Goal: Task Accomplishment & Management: Manage account settings

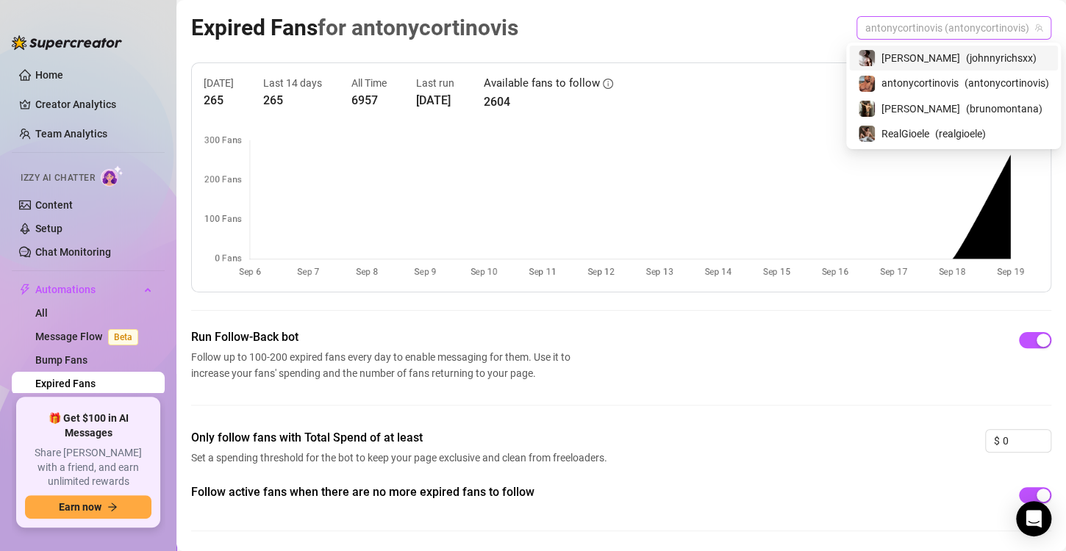
click at [976, 38] on span "antonycortinovis (antonycortinovis)" at bounding box center [953, 28] width 177 height 22
click at [950, 79] on span "antonycortinovis" at bounding box center [920, 83] width 77 height 16
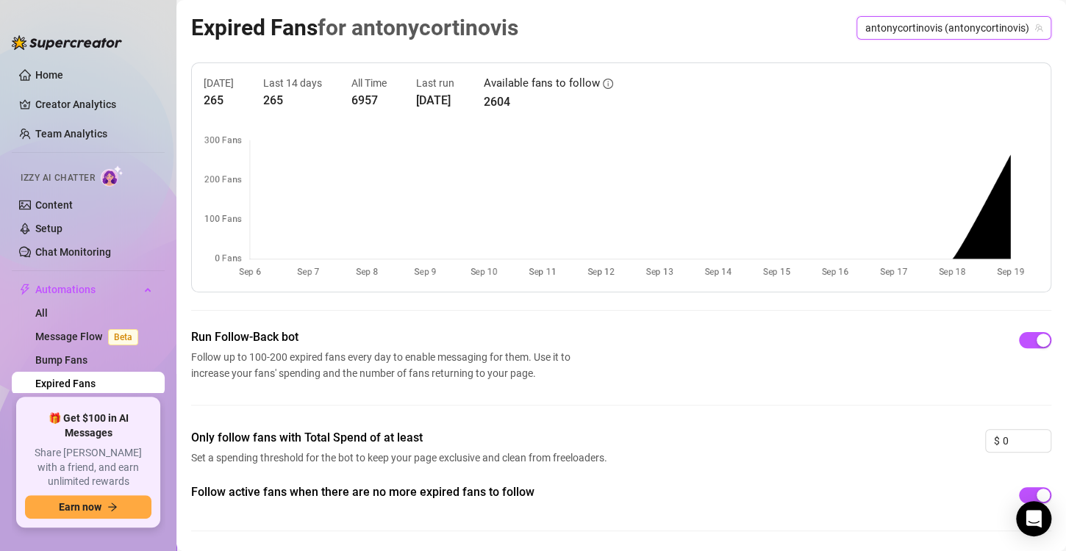
click at [882, 30] on span "antonycortinovis (antonycortinovis)" at bounding box center [953, 28] width 177 height 22
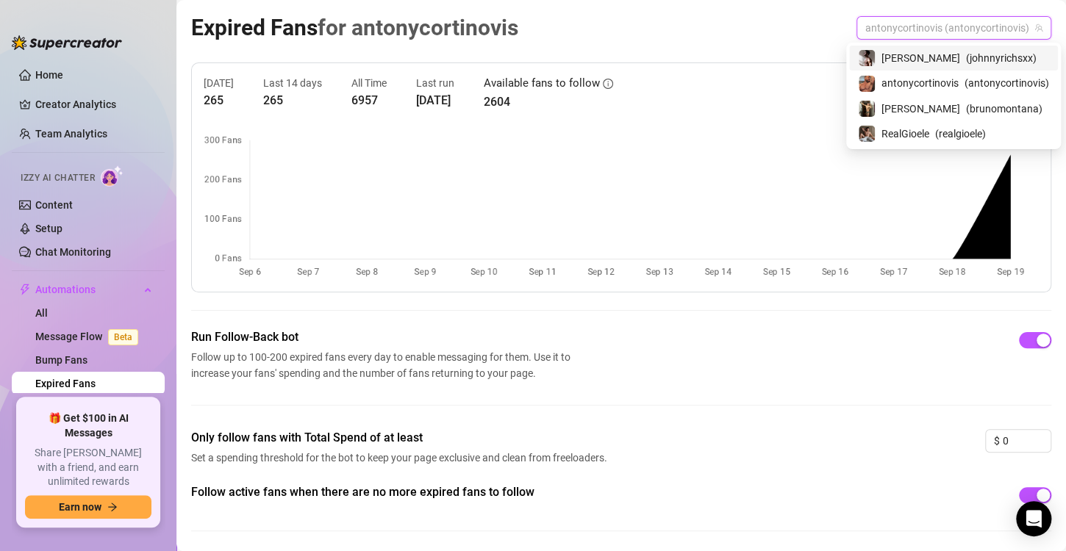
click at [966, 51] on span "( johnnyrichsxx )" at bounding box center [1001, 58] width 71 height 16
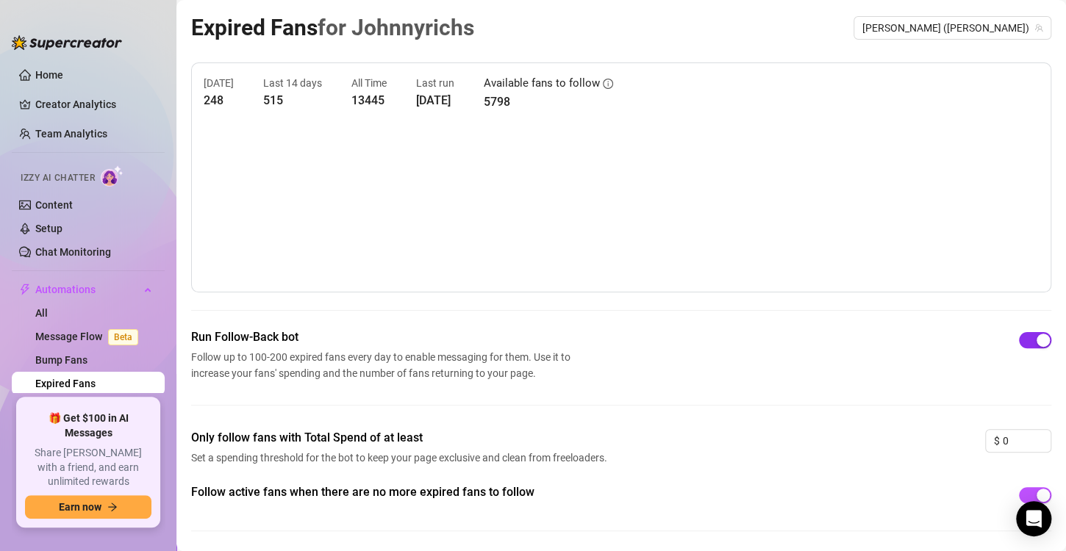
click at [1023, 332] on span "button" at bounding box center [1035, 340] width 32 height 16
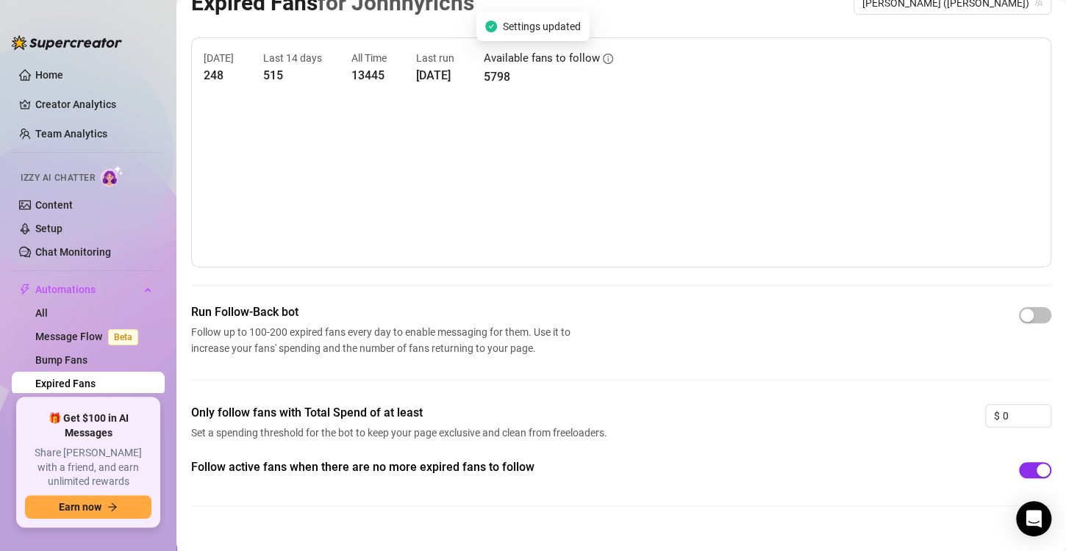
click at [1037, 470] on div "button" at bounding box center [1043, 470] width 13 height 13
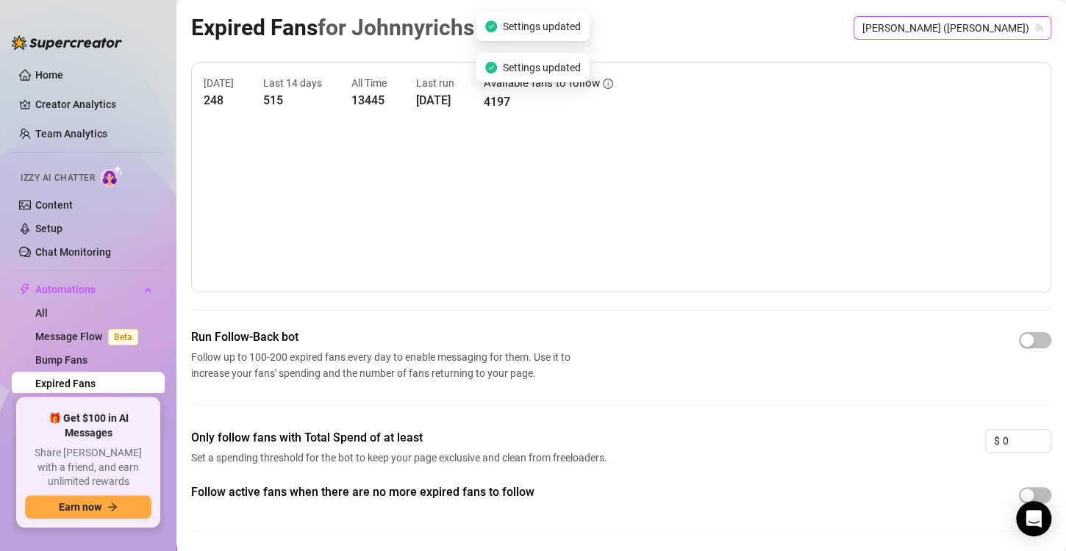
click at [962, 21] on span "[PERSON_NAME] ([PERSON_NAME])" at bounding box center [952, 28] width 180 height 22
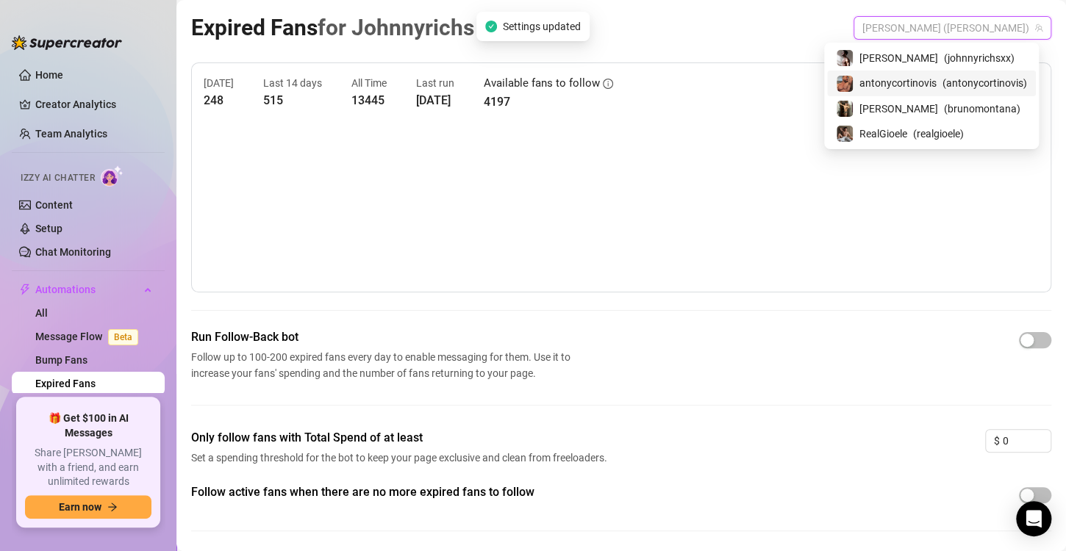
click at [943, 83] on span "( antonycortinovis )" at bounding box center [985, 83] width 85 height 16
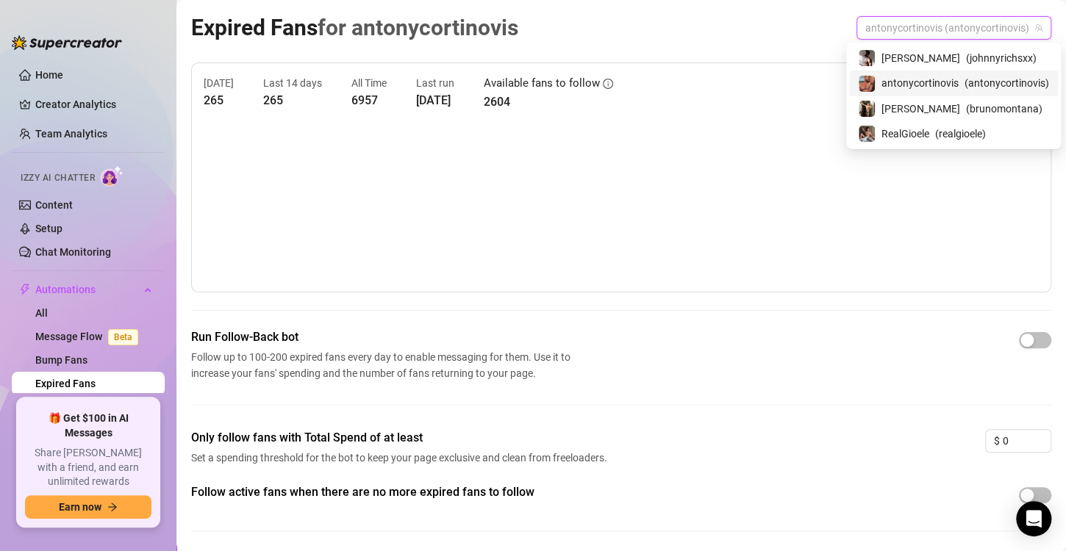
click at [930, 17] on span "antonycortinovis (antonycortinovis)" at bounding box center [953, 28] width 177 height 22
click at [914, 135] on span "RealGioele" at bounding box center [906, 134] width 48 height 16
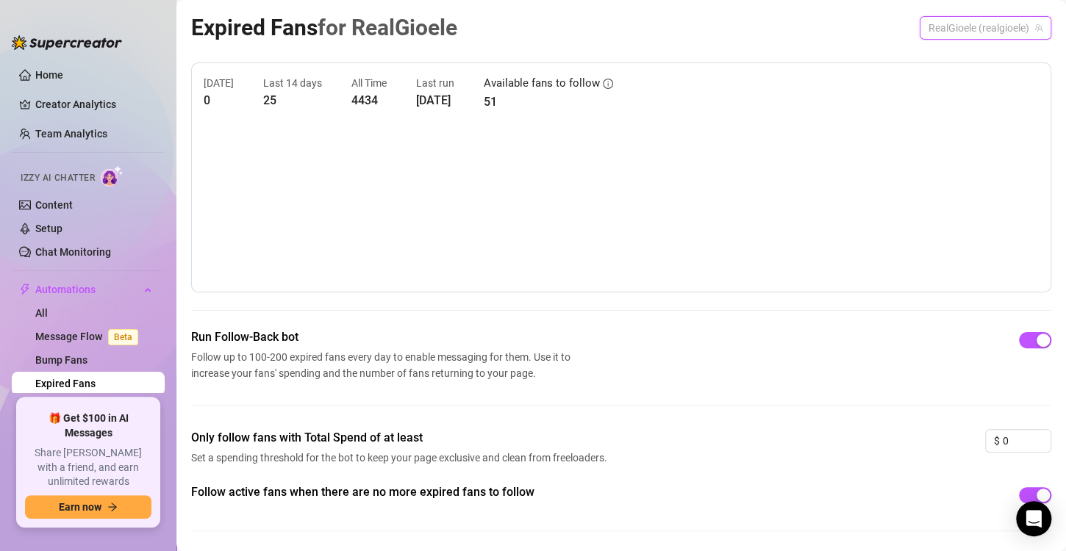
click at [949, 24] on span "RealGioele (realgioele)" at bounding box center [986, 28] width 114 height 22
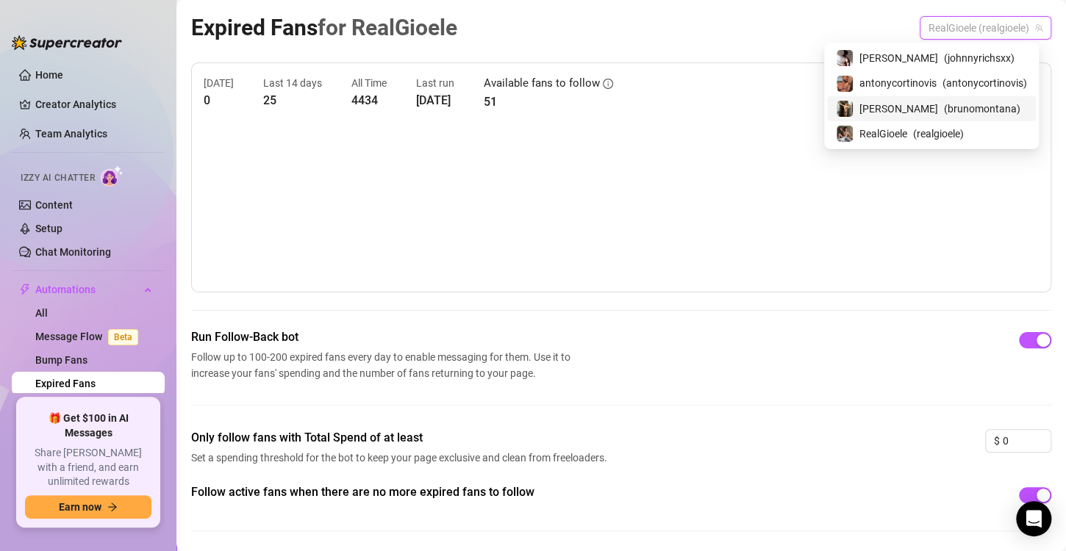
click at [944, 101] on span "( brunomontana )" at bounding box center [982, 109] width 76 height 16
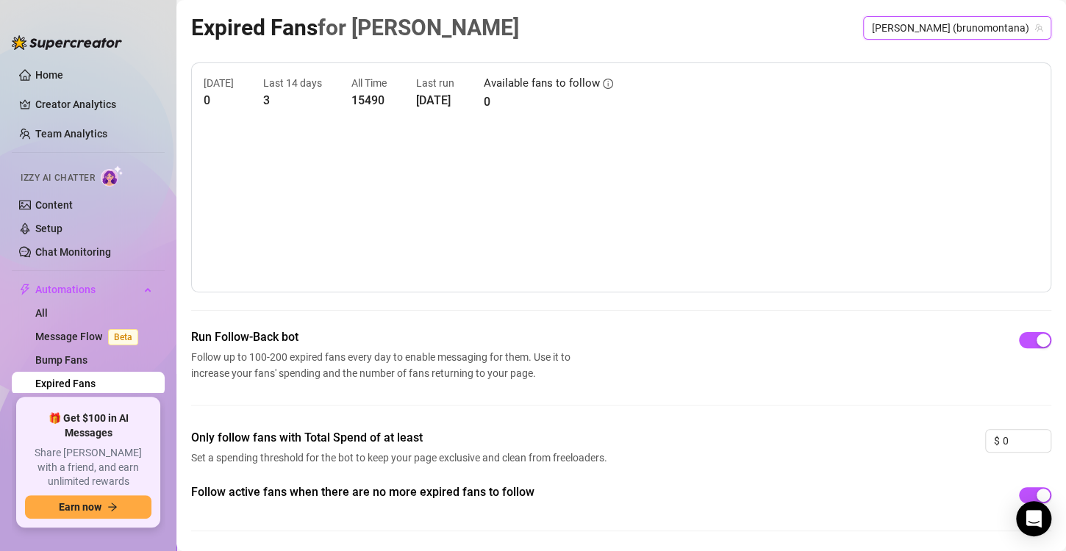
scroll to position [46, 0]
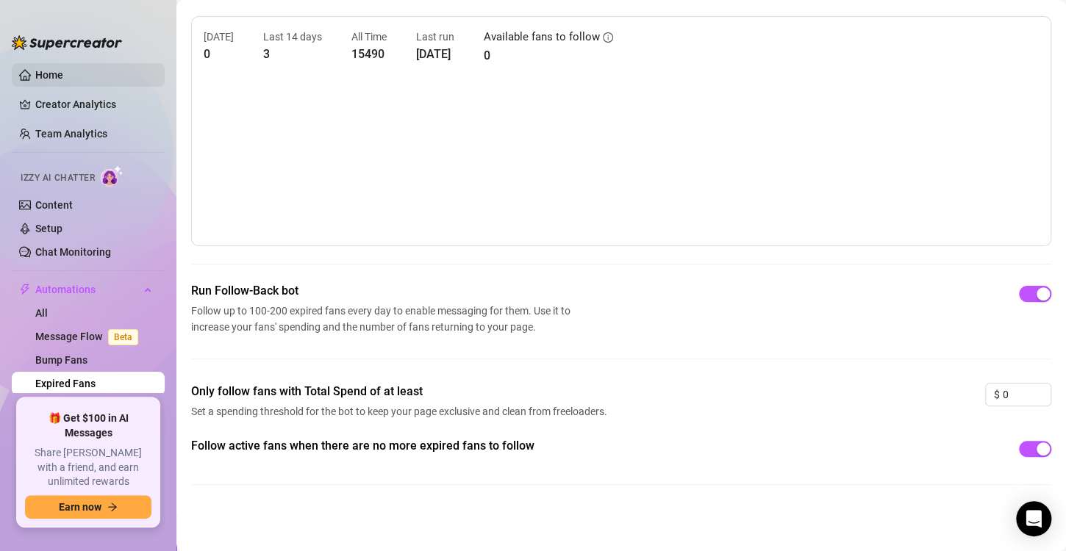
click at [63, 77] on link "Home" at bounding box center [49, 75] width 28 height 12
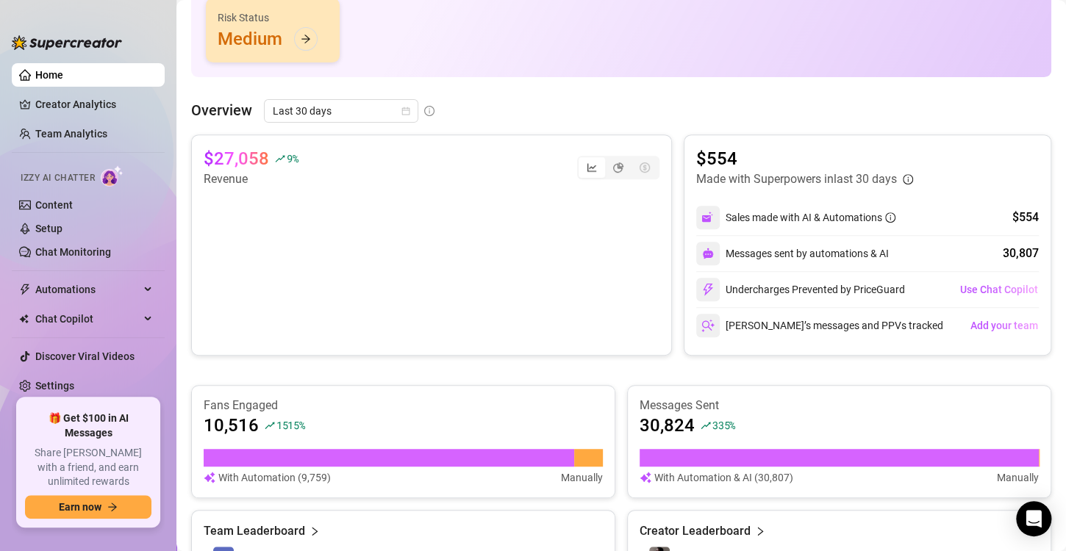
scroll to position [212, 0]
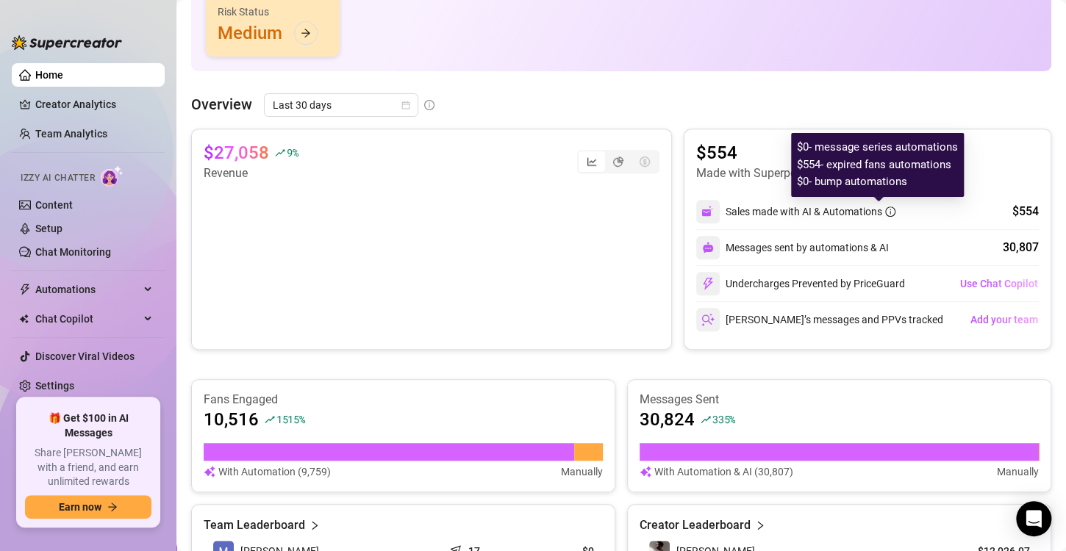
click at [885, 215] on icon "info-circle" at bounding box center [890, 212] width 10 height 10
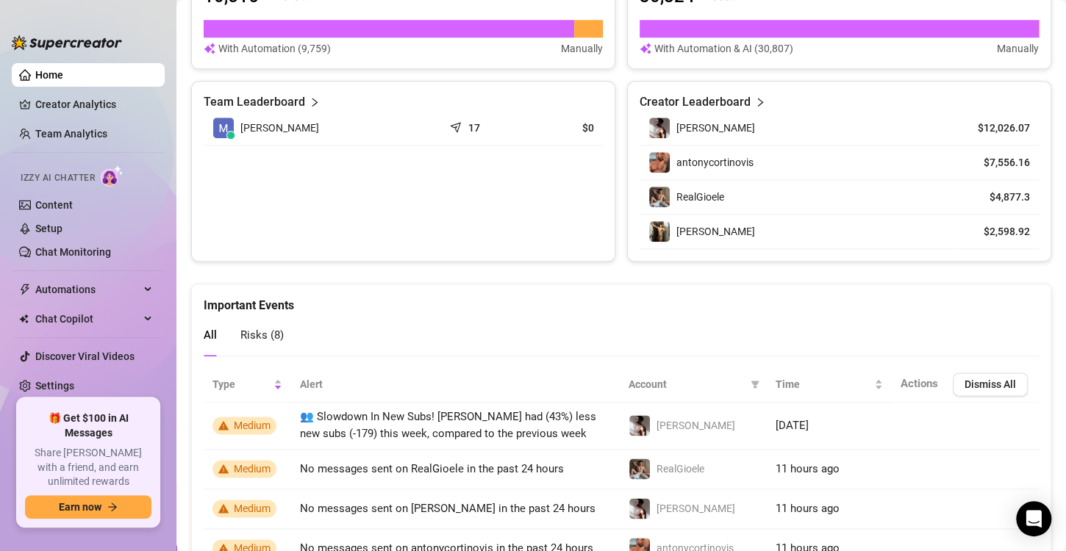
scroll to position [635, 0]
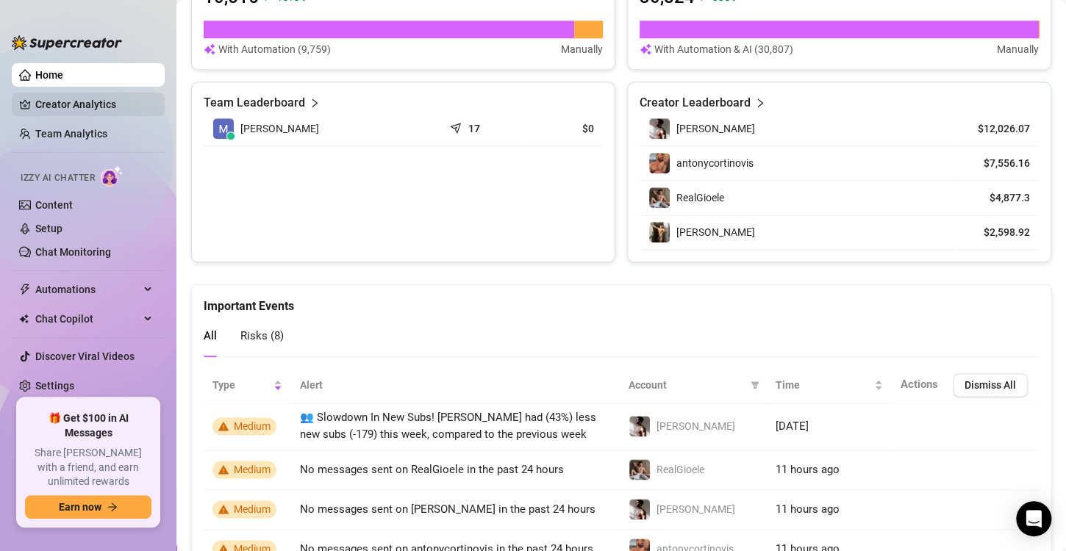
click at [79, 109] on link "Creator Analytics" at bounding box center [94, 105] width 118 height 24
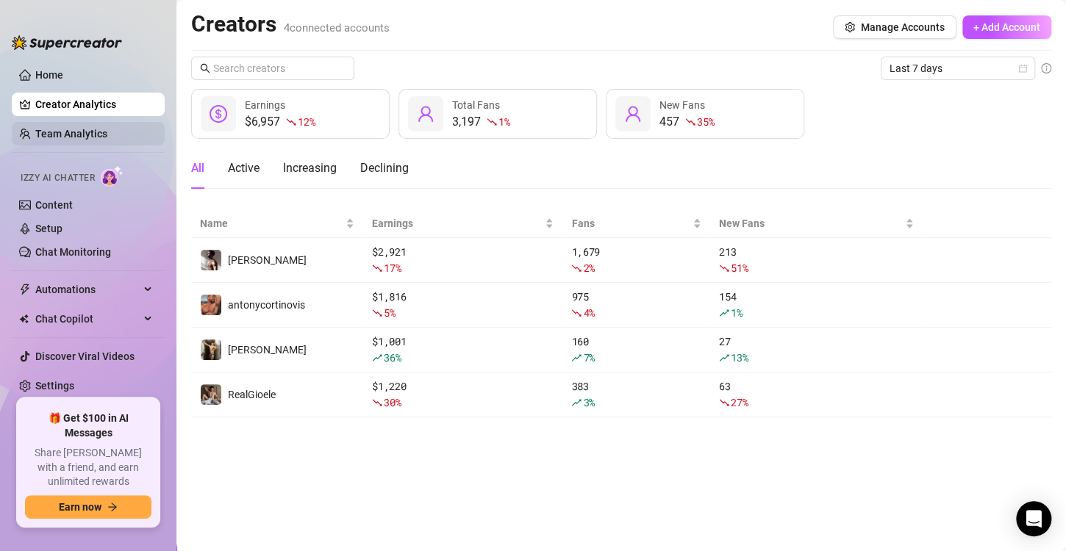
click at [92, 132] on link "Team Analytics" at bounding box center [71, 134] width 72 height 12
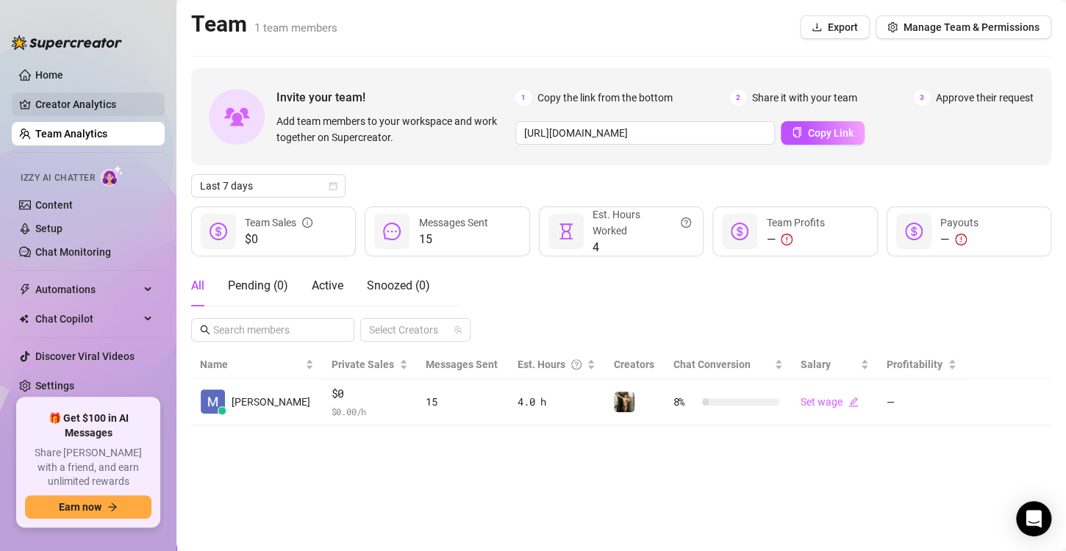
click at [85, 106] on link "Creator Analytics" at bounding box center [94, 105] width 118 height 24
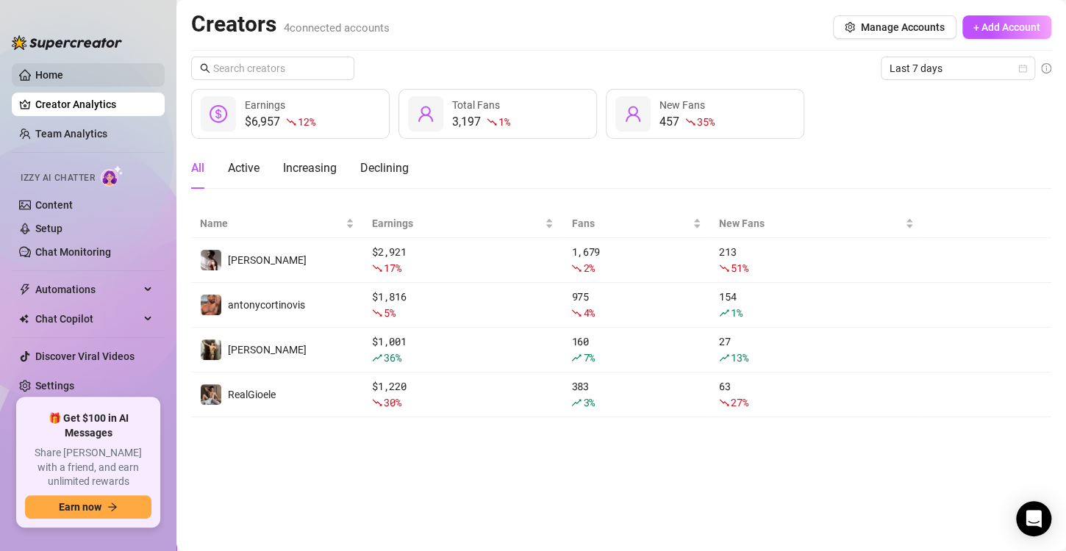
click at [60, 76] on link "Home" at bounding box center [49, 75] width 28 height 12
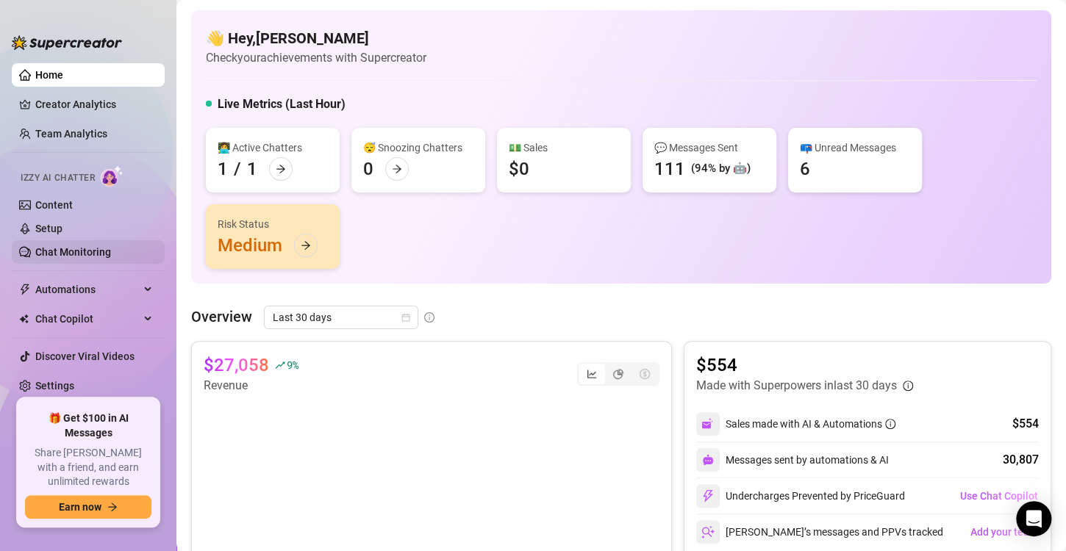
click at [111, 246] on link "Chat Monitoring" at bounding box center [73, 252] width 76 height 12
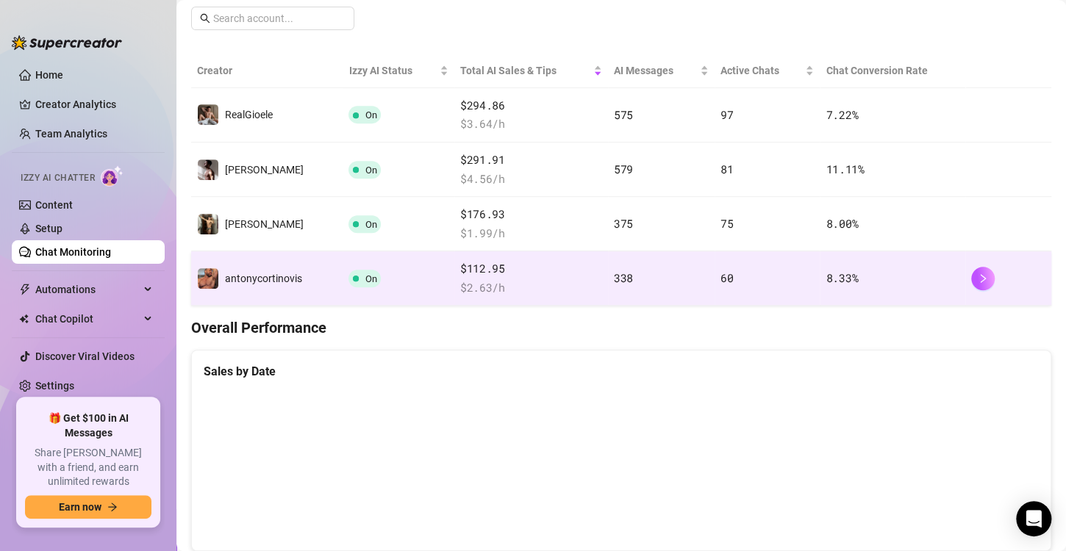
scroll to position [235, 0]
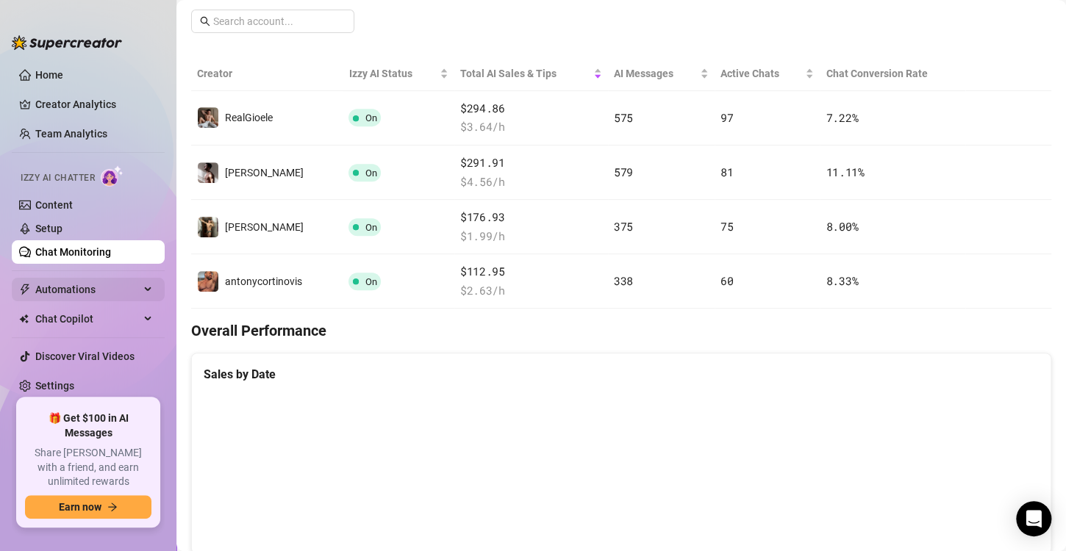
click at [60, 280] on span "Automations" at bounding box center [87, 290] width 104 height 24
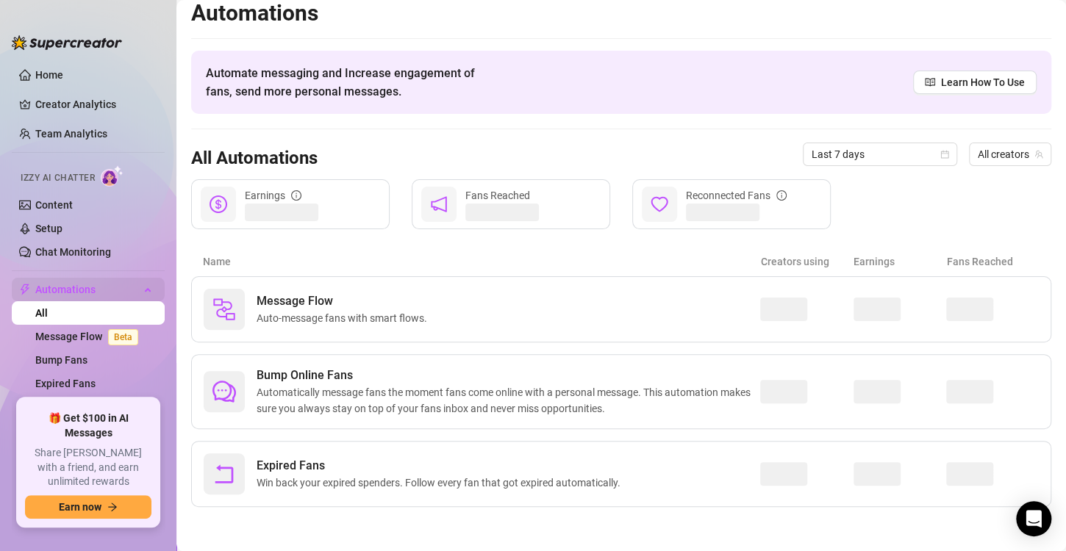
scroll to position [9, 0]
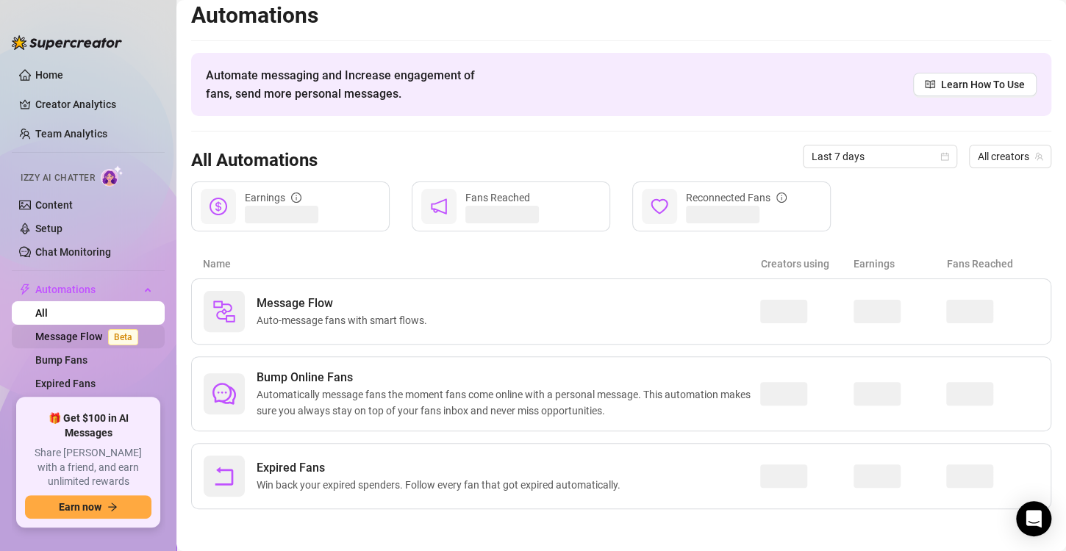
click at [77, 331] on link "Message Flow Beta" at bounding box center [89, 337] width 109 height 12
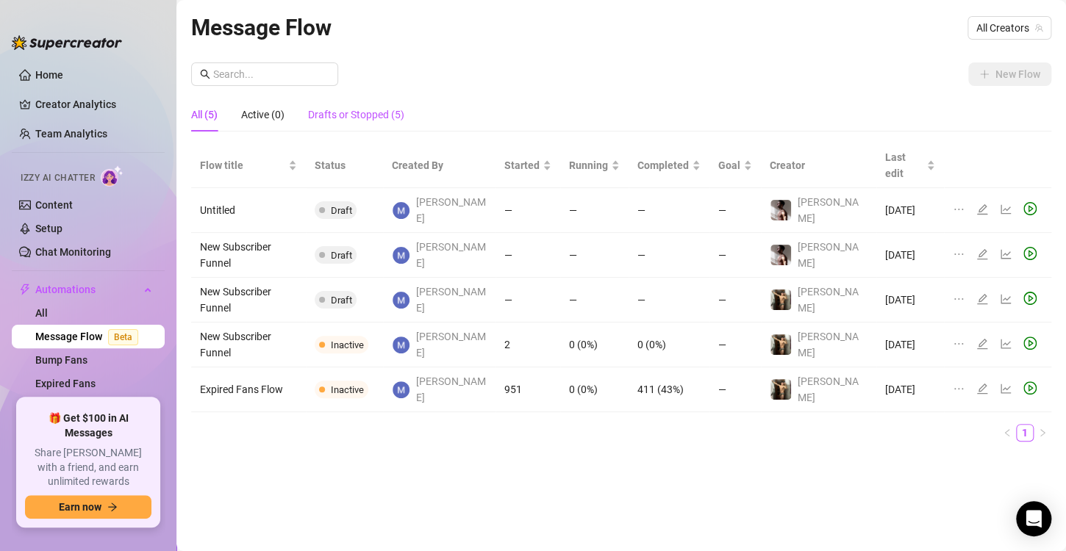
click at [393, 114] on div "Drafts or Stopped (5)" at bounding box center [356, 115] width 96 height 16
click at [47, 235] on link "Setup" at bounding box center [48, 229] width 27 height 12
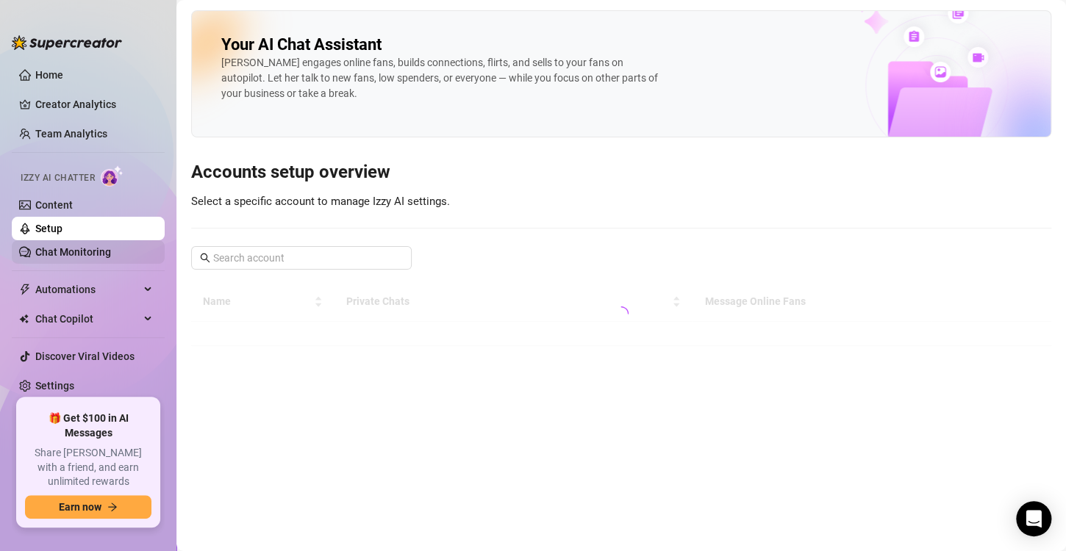
click at [60, 256] on link "Chat Monitoring" at bounding box center [73, 252] width 76 height 12
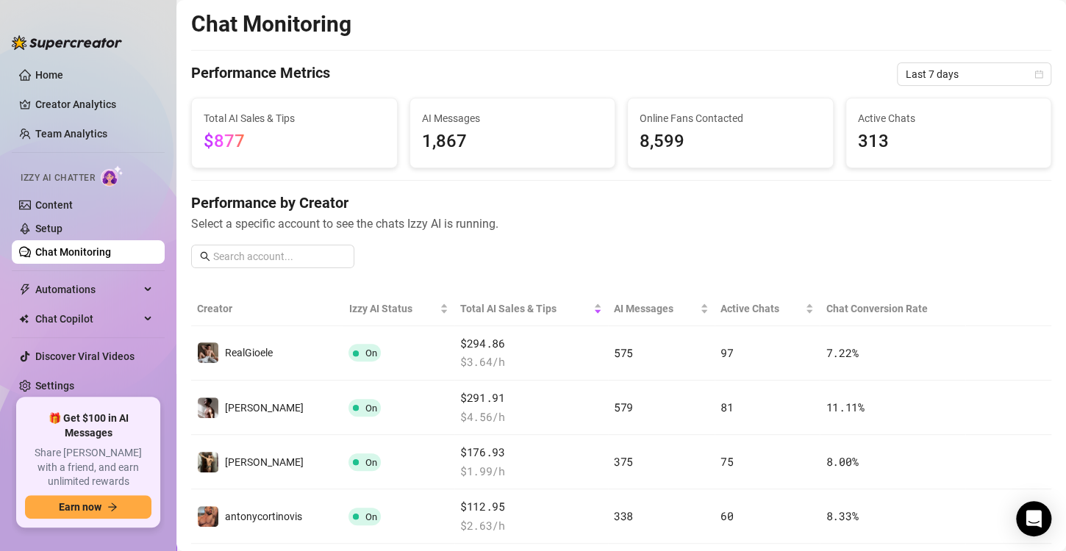
scroll to position [90, 0]
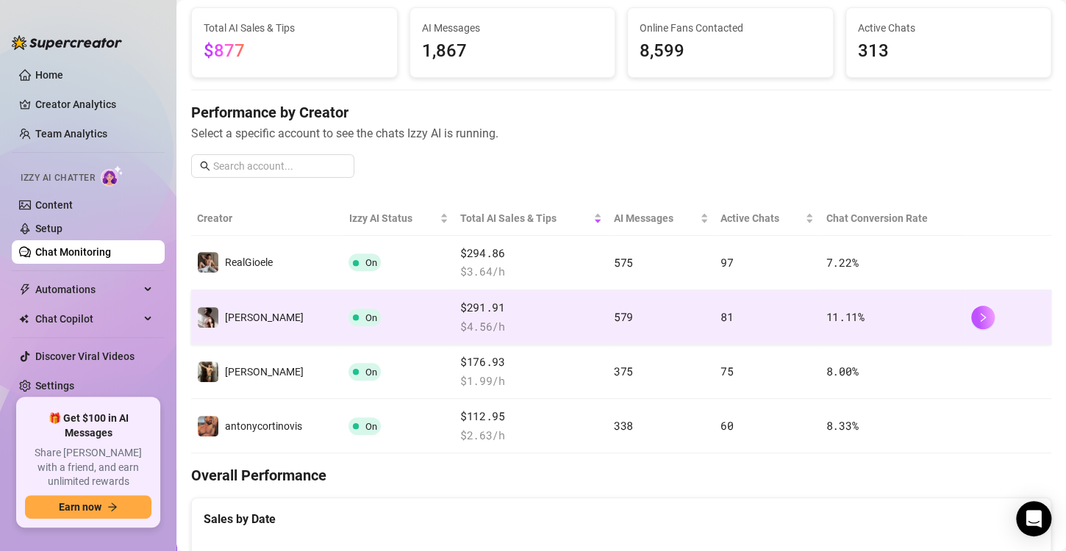
click at [440, 298] on td "On" at bounding box center [398, 317] width 111 height 54
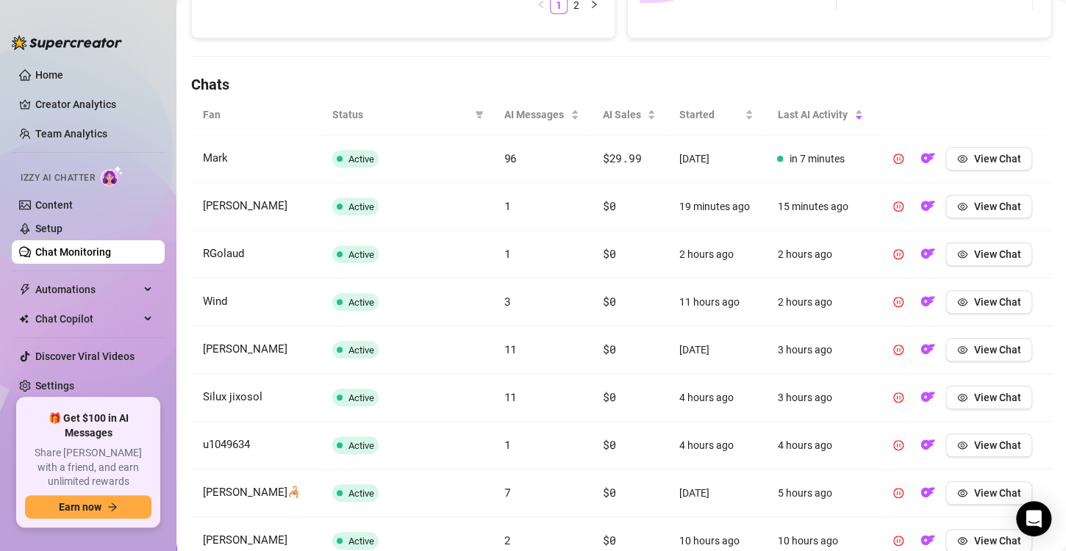
scroll to position [462, 0]
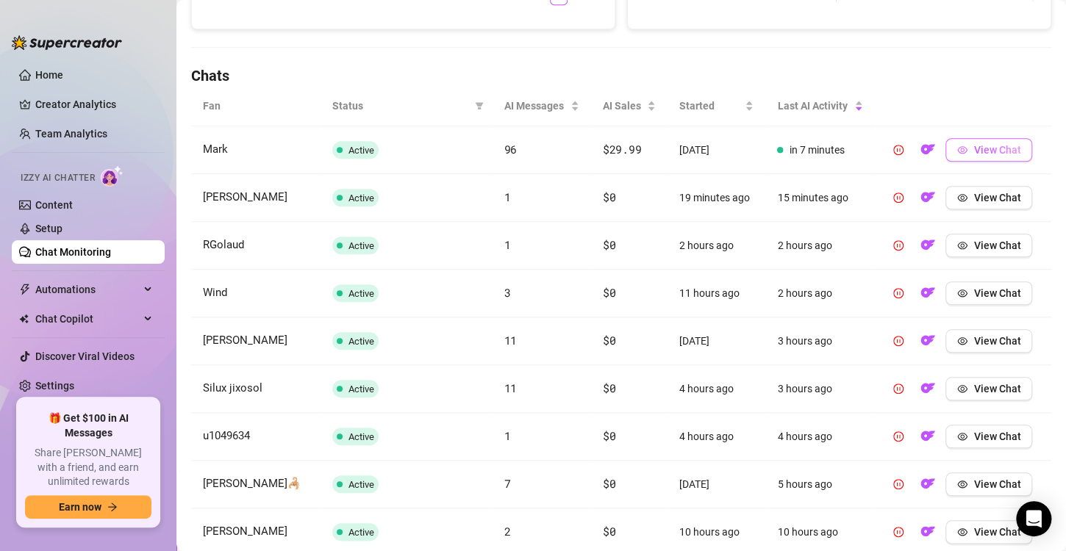
drag, startPoint x: 440, startPoint y: 298, endPoint x: 1016, endPoint y: 153, distance: 593.7
click at [1016, 153] on button "View Chat" at bounding box center [989, 150] width 87 height 24
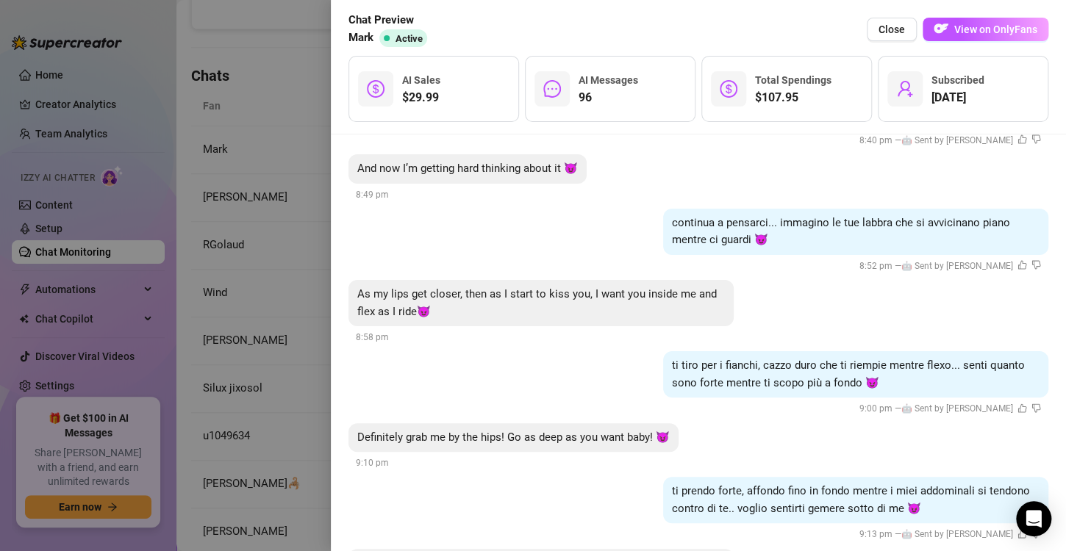
scroll to position [10626, 0]
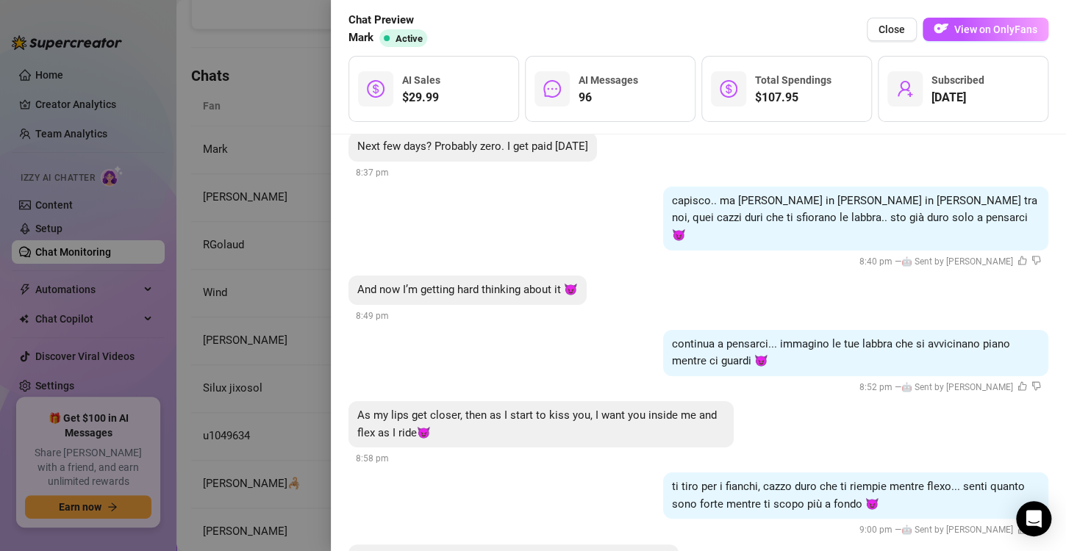
click at [279, 215] on div at bounding box center [533, 275] width 1066 height 551
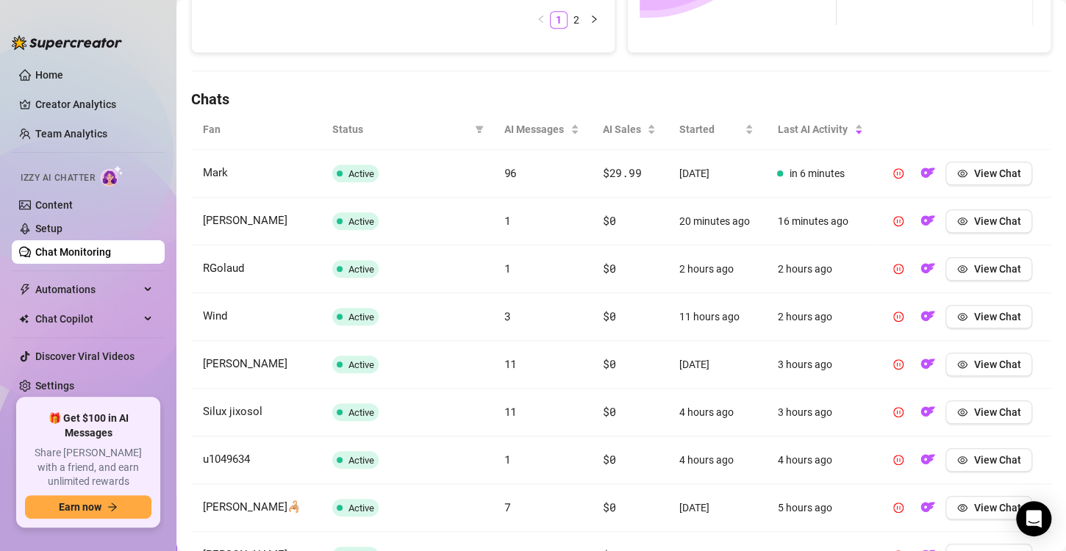
scroll to position [532, 0]
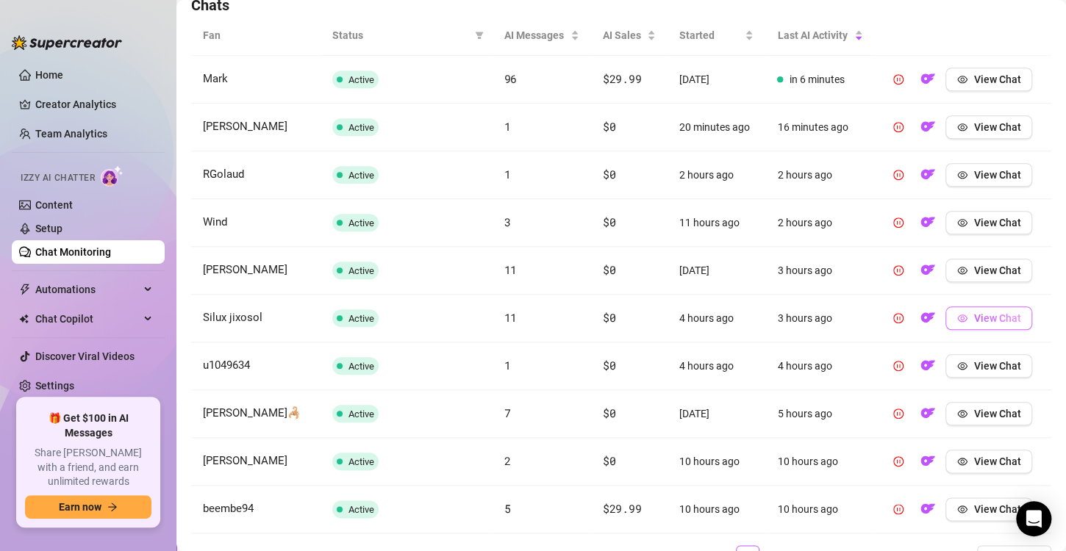
click at [974, 318] on span "View Chat" at bounding box center [996, 318] width 47 height 12
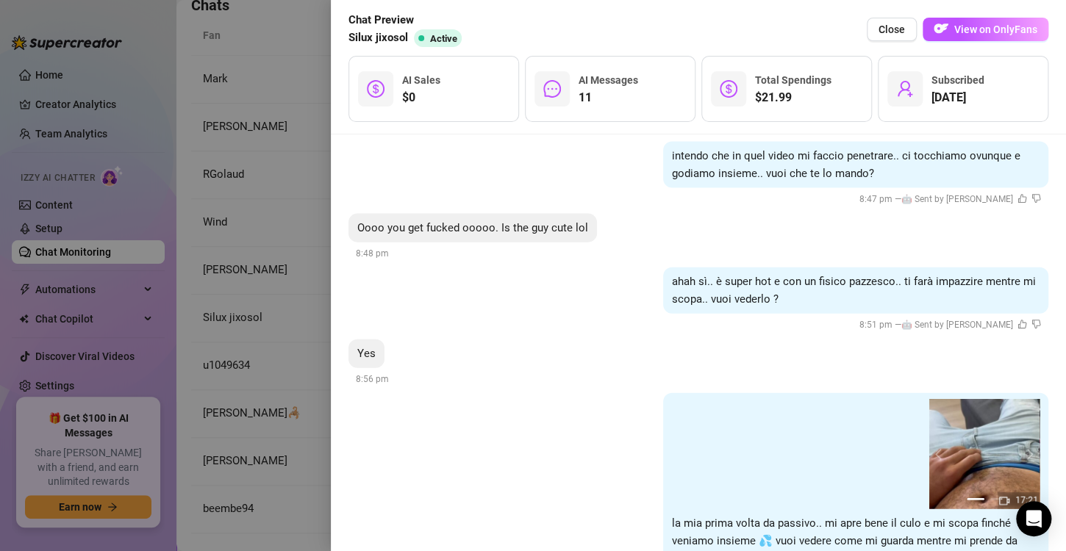
scroll to position [1703, 0]
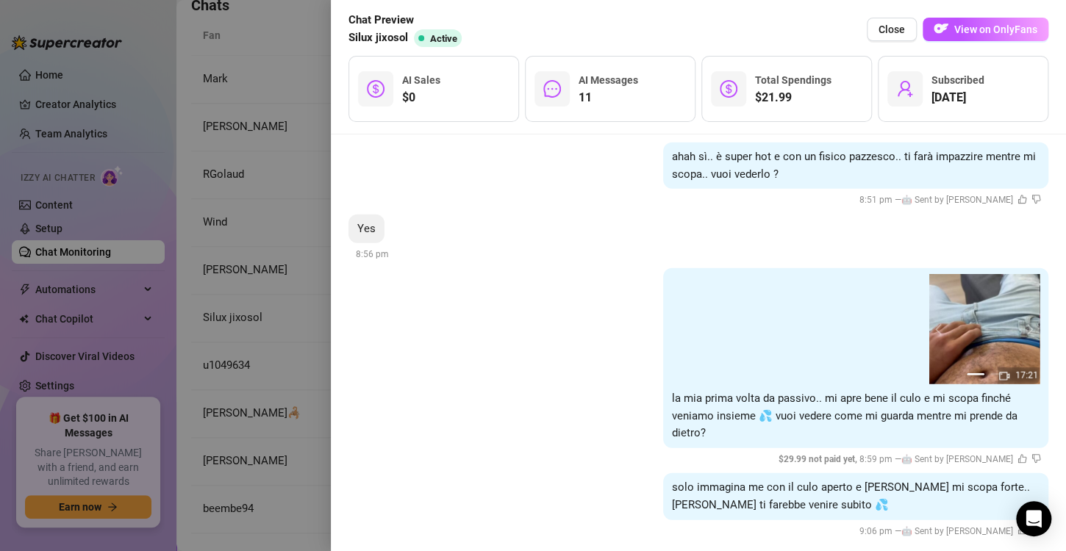
click at [243, 251] on div at bounding box center [533, 275] width 1066 height 551
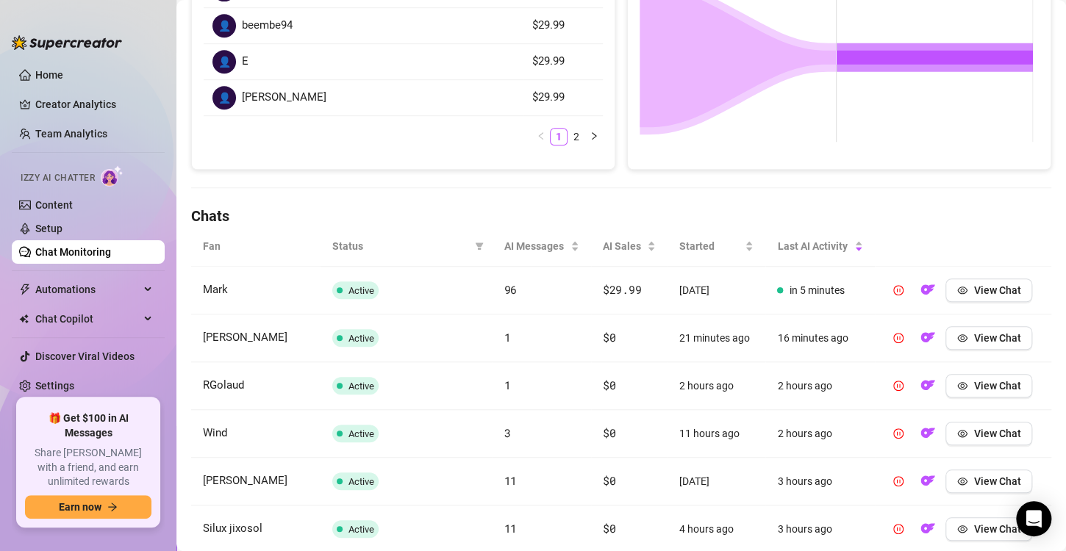
scroll to position [602, 0]
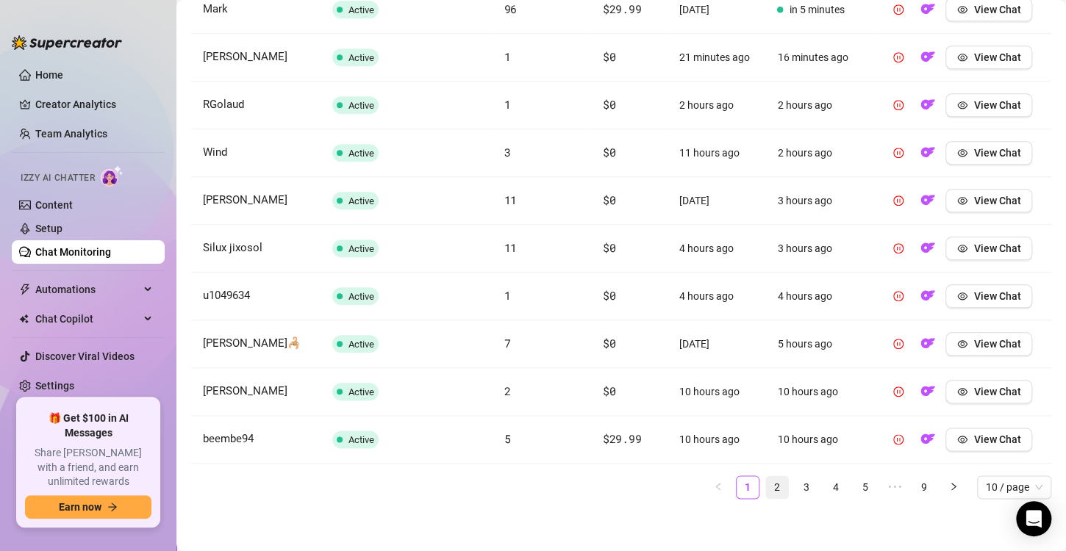
click at [771, 488] on link "2" at bounding box center [777, 487] width 22 height 22
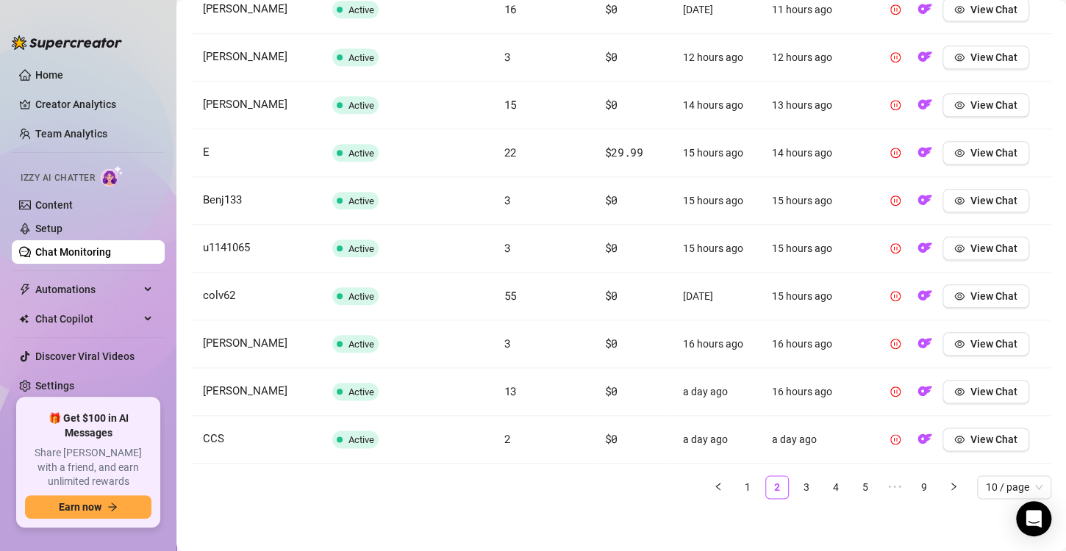
click at [790, 471] on div "Fan Status AI Messages AI Sales Started Last AI Activity [PERSON_NAME] Active 1…" at bounding box center [621, 223] width 860 height 554
click at [796, 476] on link "3" at bounding box center [807, 487] width 22 height 22
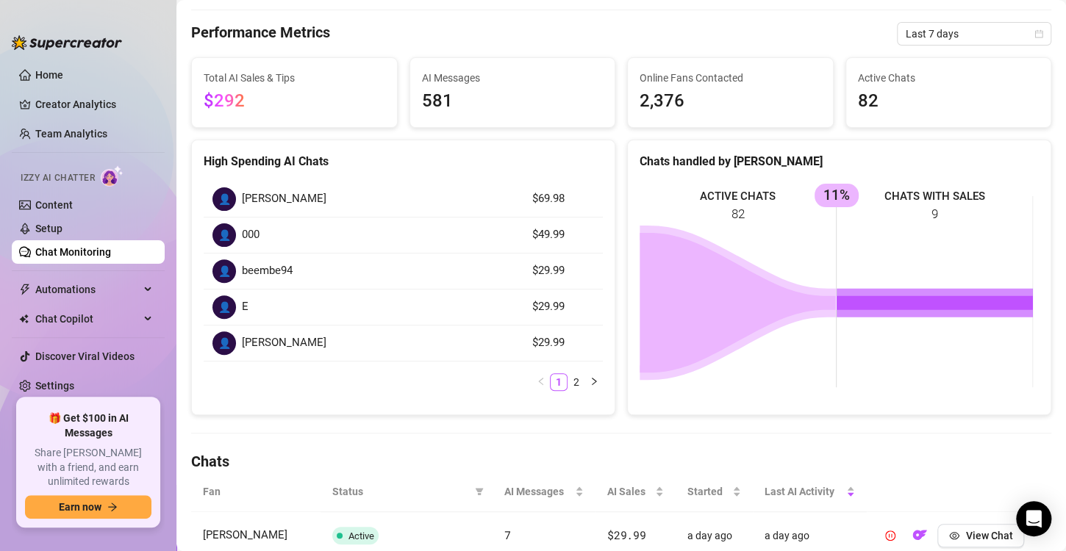
scroll to position [71, 0]
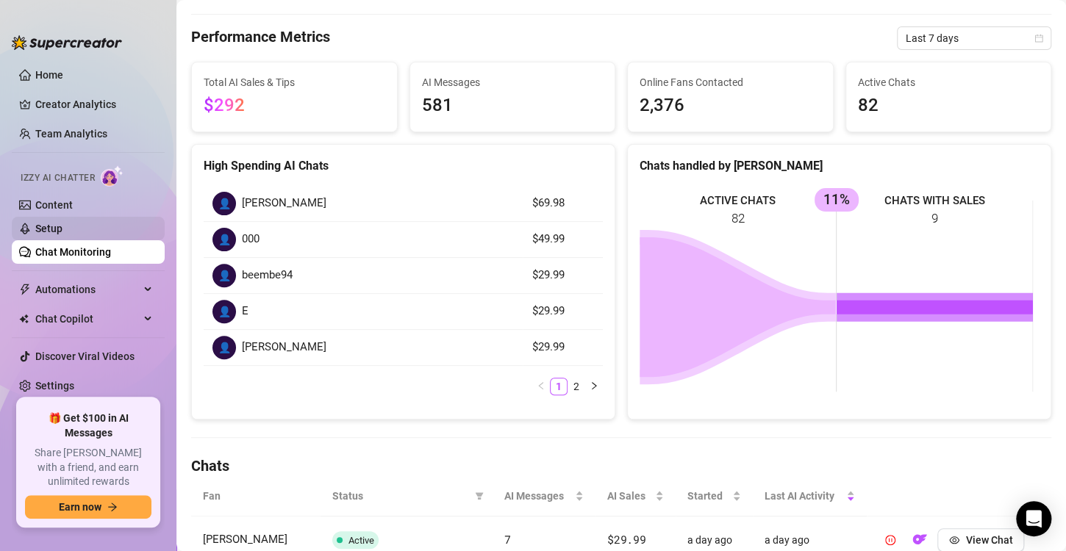
click at [56, 232] on link "Setup" at bounding box center [48, 229] width 27 height 12
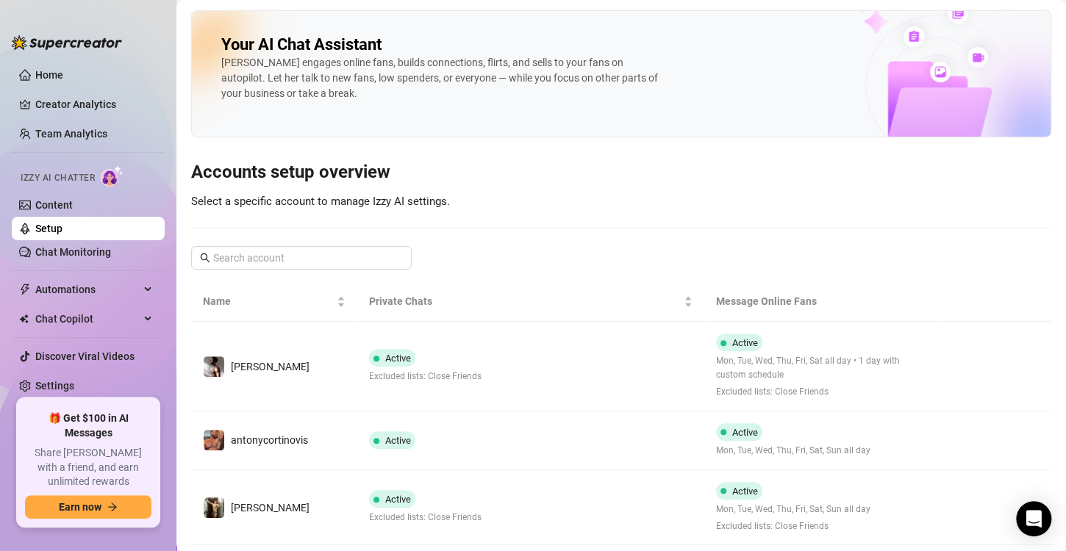
scroll to position [95, 0]
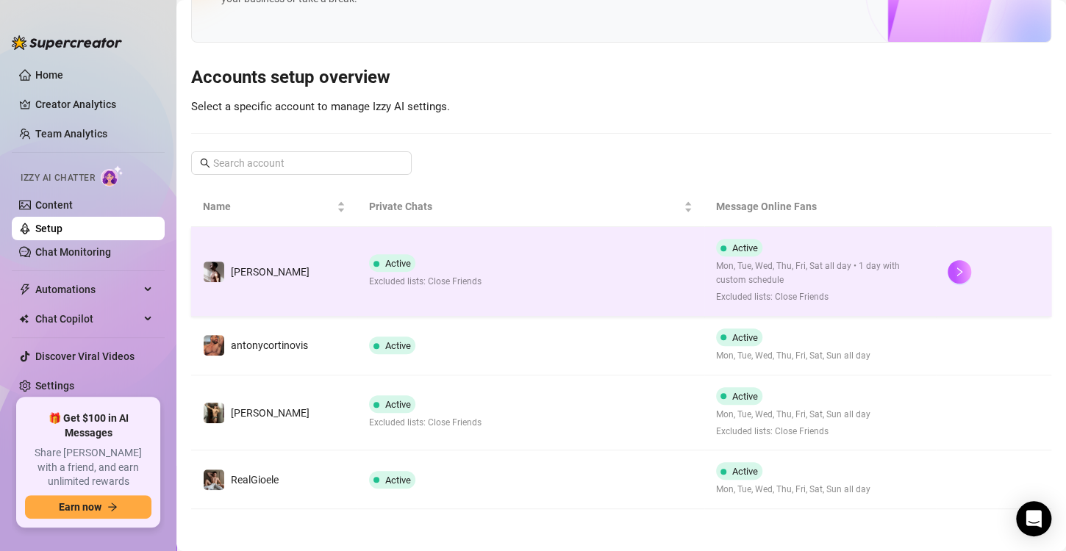
click at [507, 281] on td "Active Excluded lists: Close Friends" at bounding box center [530, 272] width 347 height 90
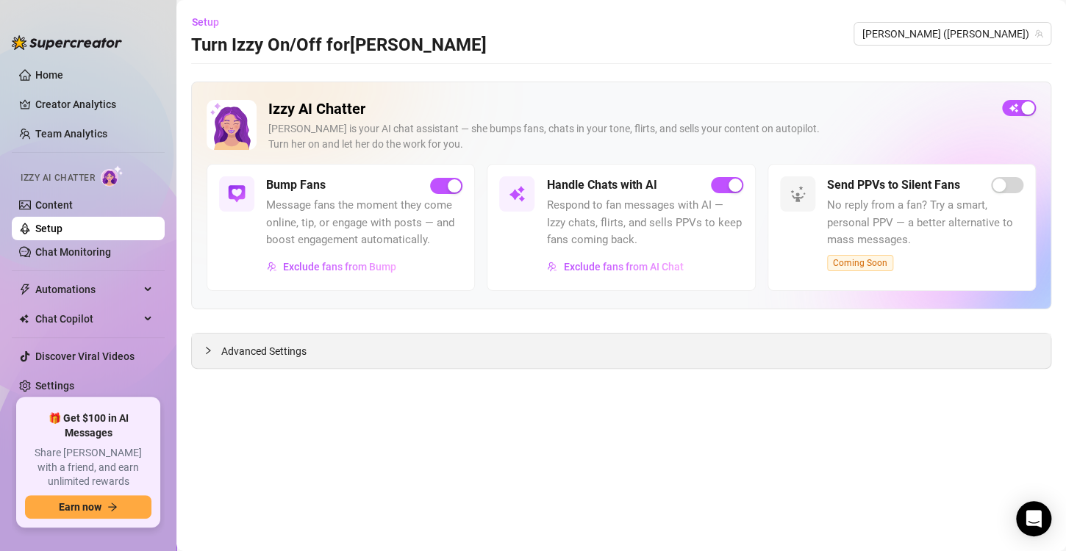
click at [720, 351] on div "Advanced Settings" at bounding box center [621, 351] width 859 height 35
click at [305, 356] on span "Advanced Settings" at bounding box center [263, 351] width 85 height 16
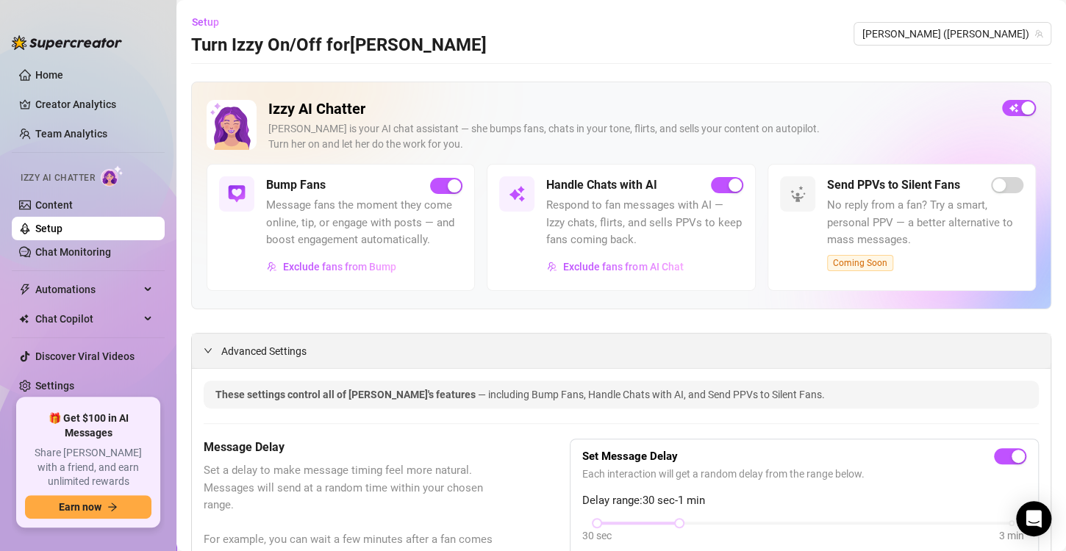
click at [286, 351] on span "Advanced Settings" at bounding box center [263, 351] width 85 height 16
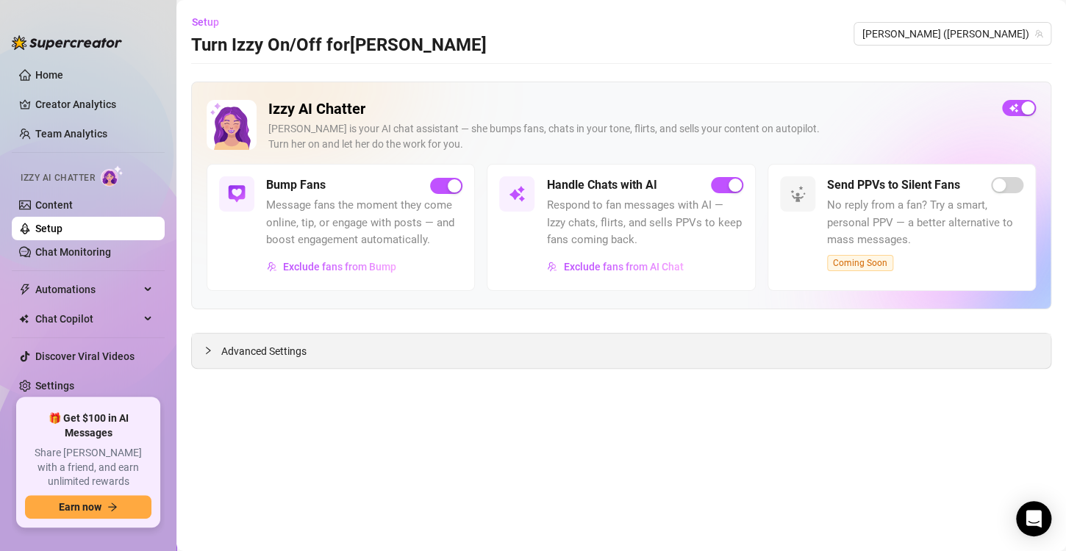
click at [286, 351] on span "Advanced Settings" at bounding box center [263, 351] width 85 height 16
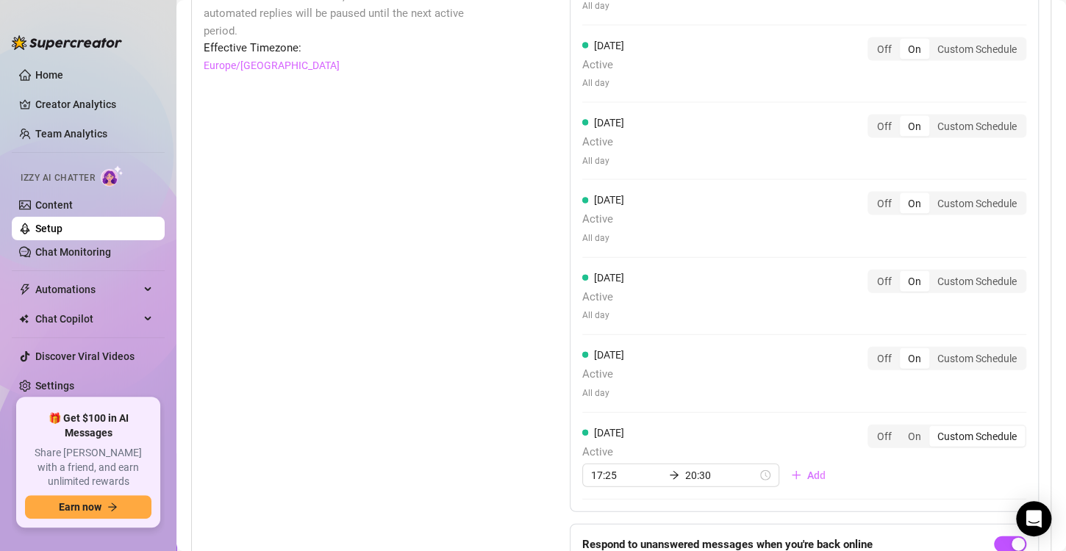
scroll to position [1415, 0]
click at [603, 240] on span "All day" at bounding box center [603, 238] width 42 height 14
click at [943, 278] on div "Custom Schedule" at bounding box center [977, 281] width 96 height 21
click at [933, 273] on input "Custom Schedule" at bounding box center [933, 273] width 0 height 0
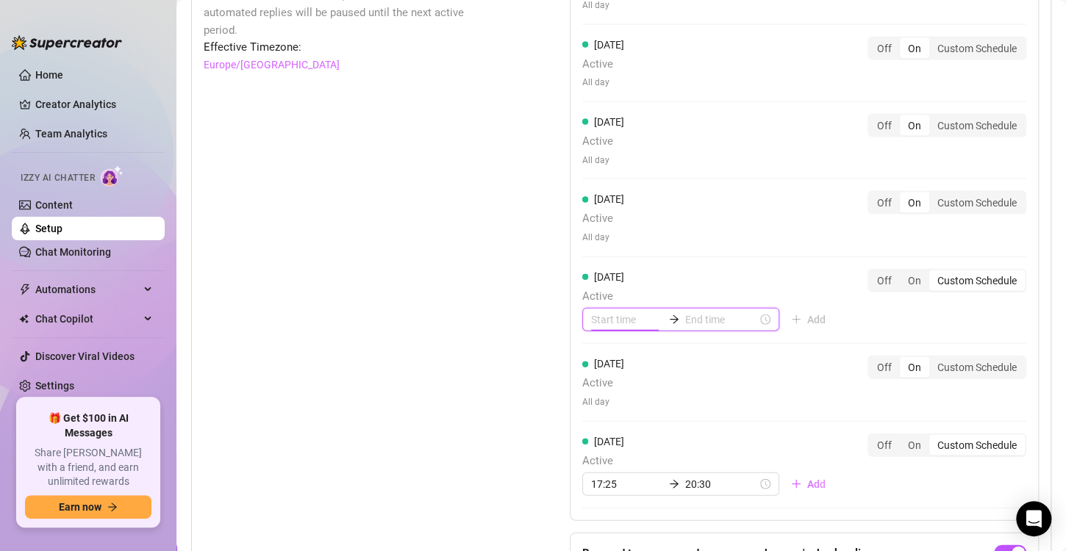
click at [599, 312] on input at bounding box center [627, 320] width 72 height 16
type input "00:20"
click at [601, 497] on div "08" at bounding box center [597, 496] width 35 height 21
click at [641, 382] on div "05" at bounding box center [639, 375] width 35 height 21
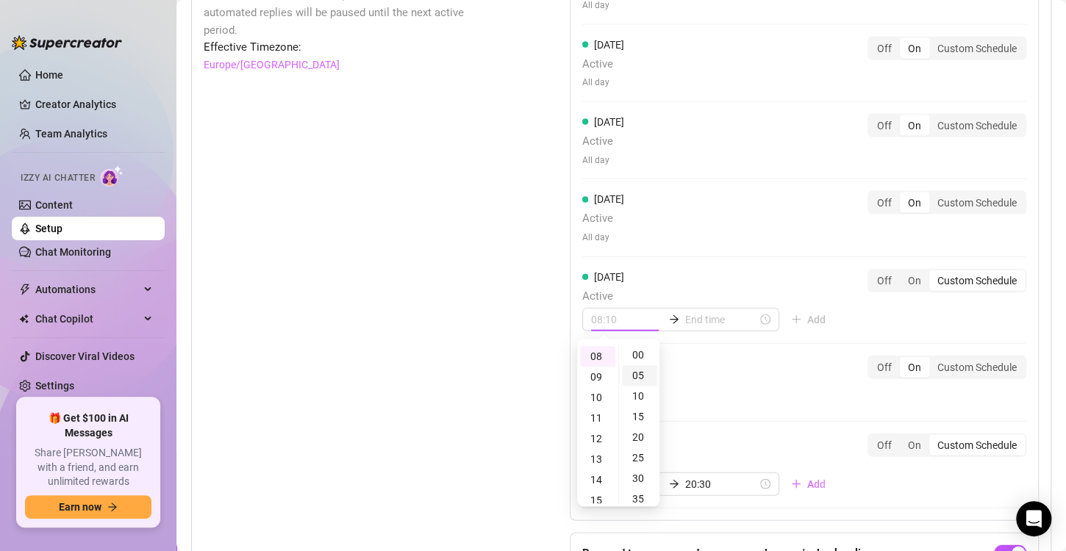
scroll to position [19, 0]
type input "08:05"
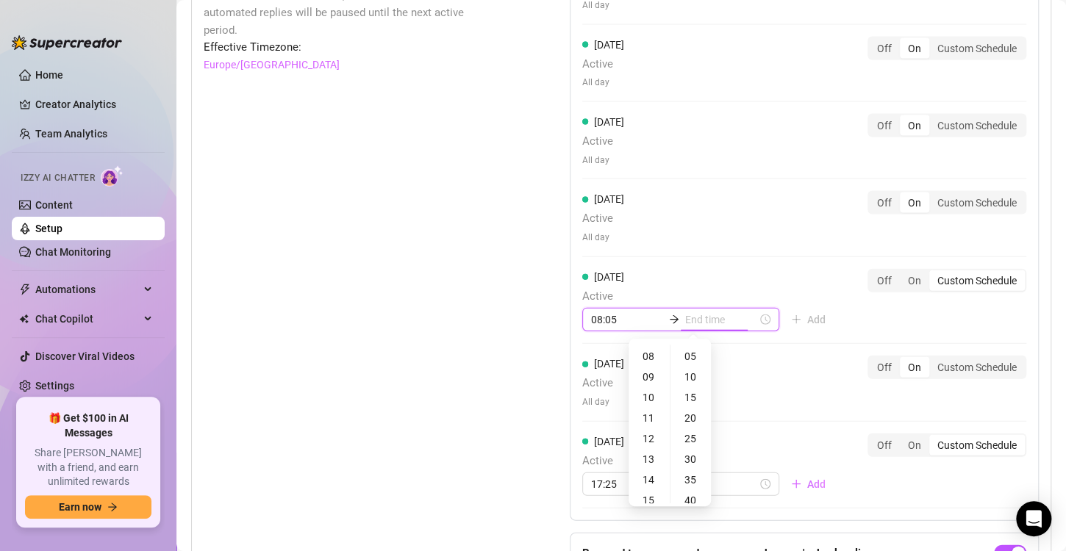
click at [705, 312] on input at bounding box center [721, 320] width 72 height 16
type input "08:10"
click at [645, 462] on div "15" at bounding box center [649, 461] width 35 height 21
type input "15:05"
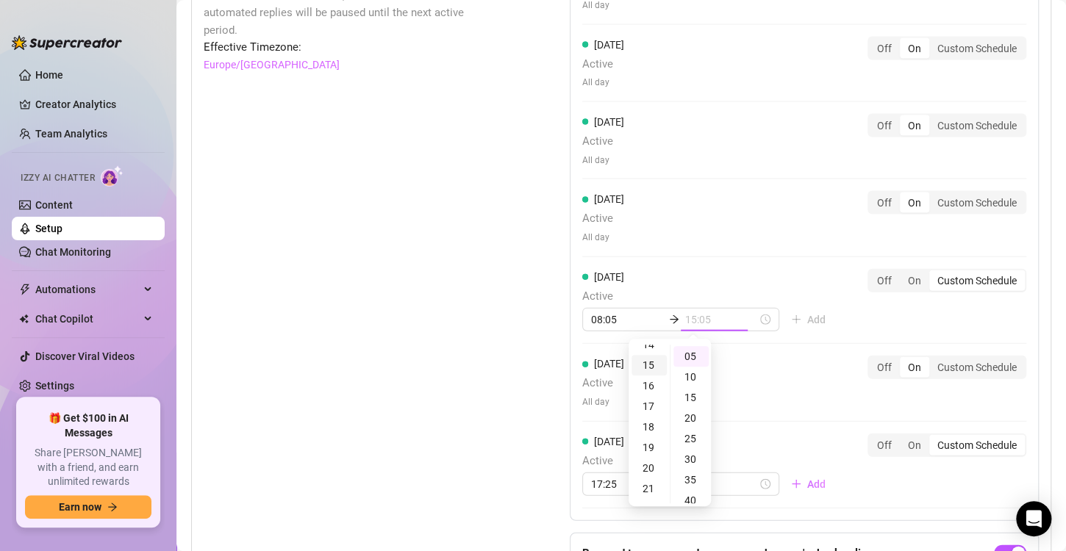
click at [643, 369] on div "15" at bounding box center [649, 365] width 35 height 21
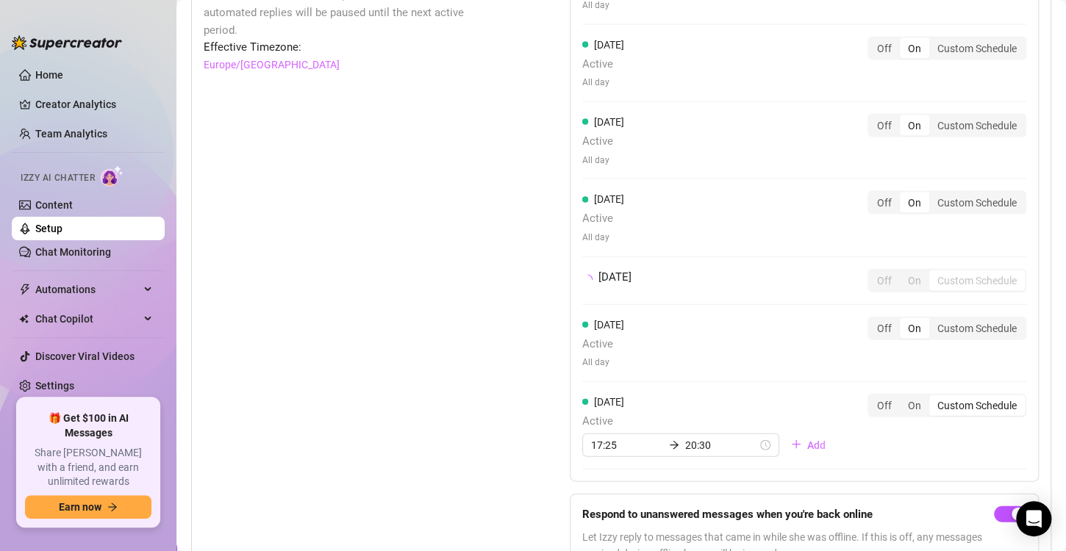
click at [816, 383] on div "[DATE] Active All day Off On Custom Schedule [DATE] Active All day Off On Custo…" at bounding box center [804, 214] width 469 height 536
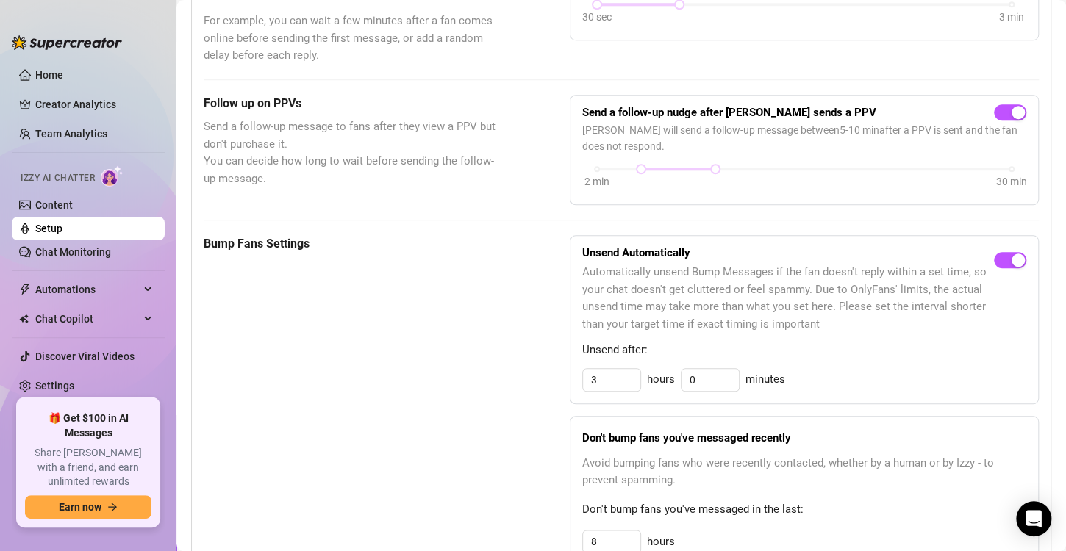
scroll to position [0, 0]
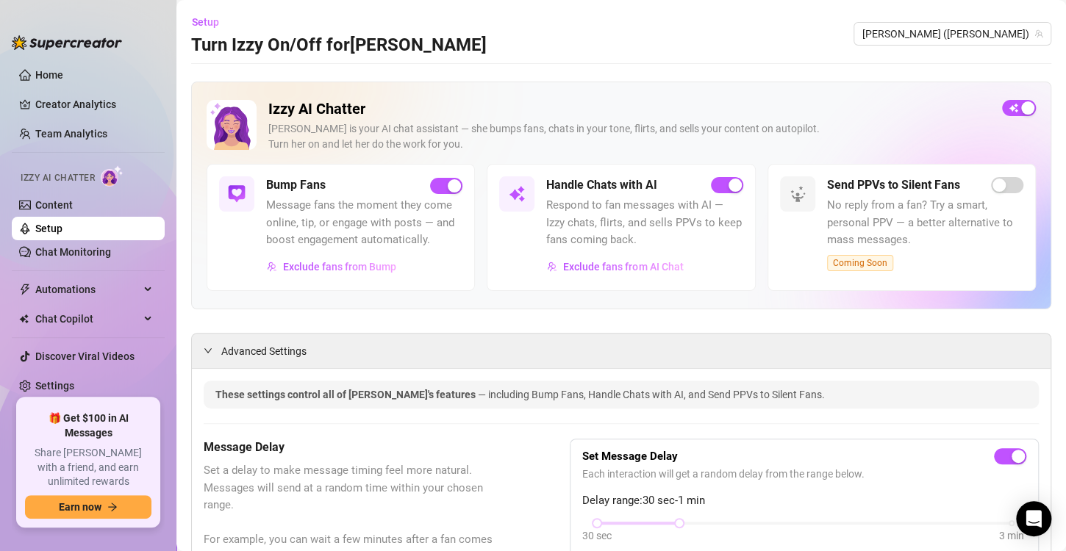
click at [35, 224] on link "Setup" at bounding box center [48, 229] width 27 height 12
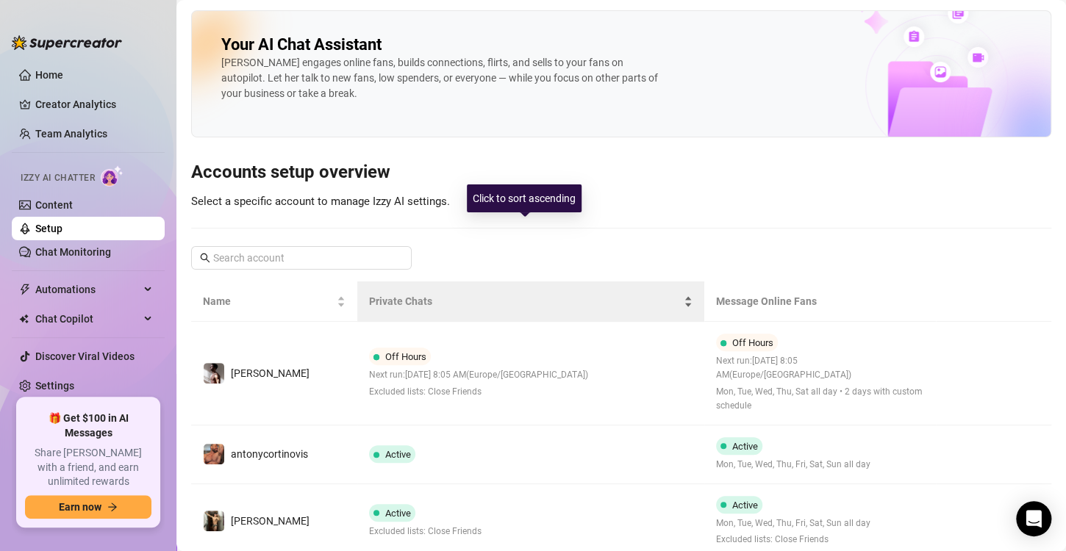
scroll to position [109, 0]
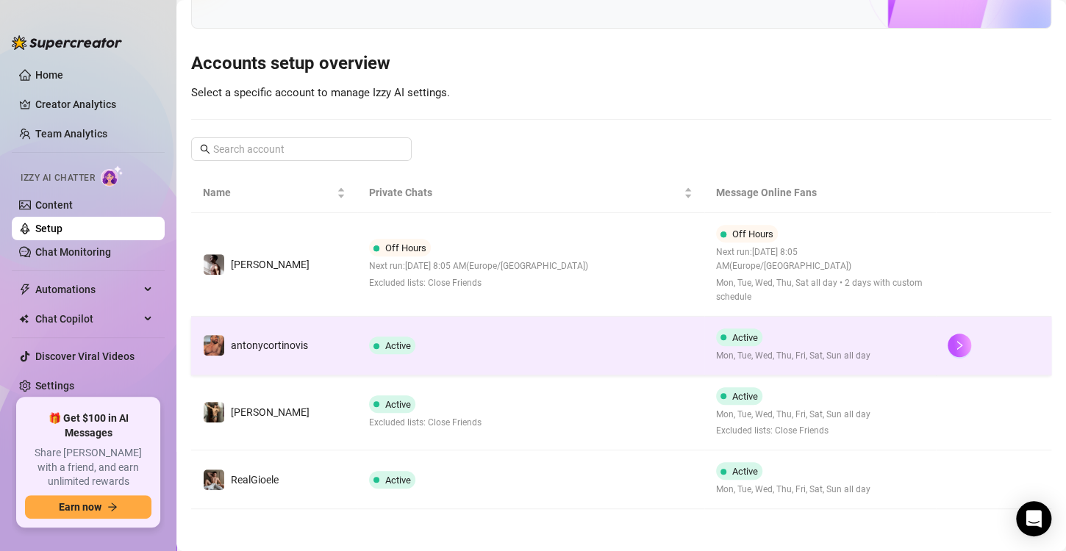
click at [488, 338] on td "Active" at bounding box center [530, 346] width 347 height 59
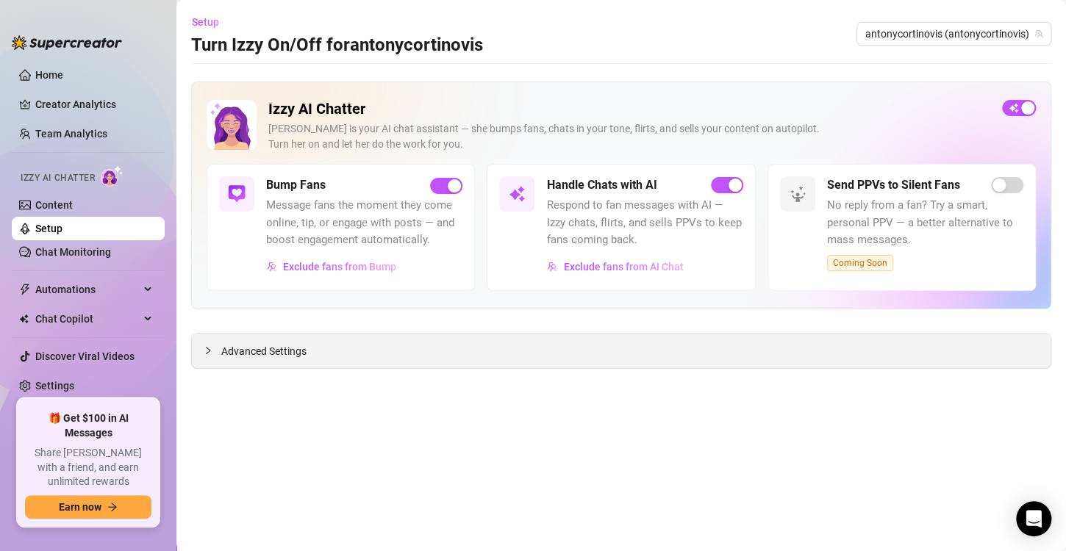
click at [269, 349] on span "Advanced Settings" at bounding box center [263, 351] width 85 height 16
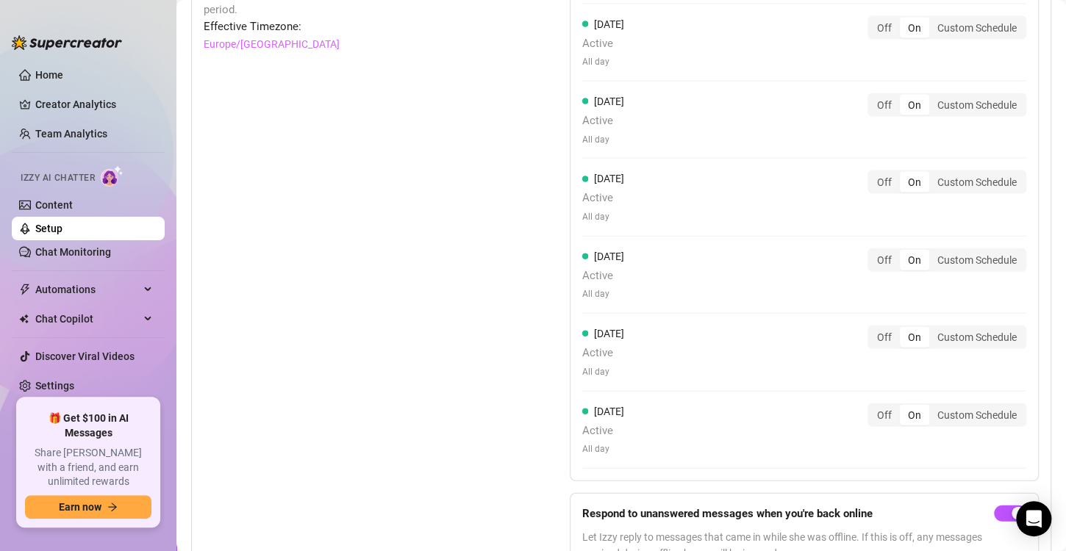
scroll to position [1435, 0]
click at [943, 254] on div "Custom Schedule" at bounding box center [977, 260] width 96 height 21
click at [933, 252] on input "Custom Schedule" at bounding box center [933, 252] width 0 height 0
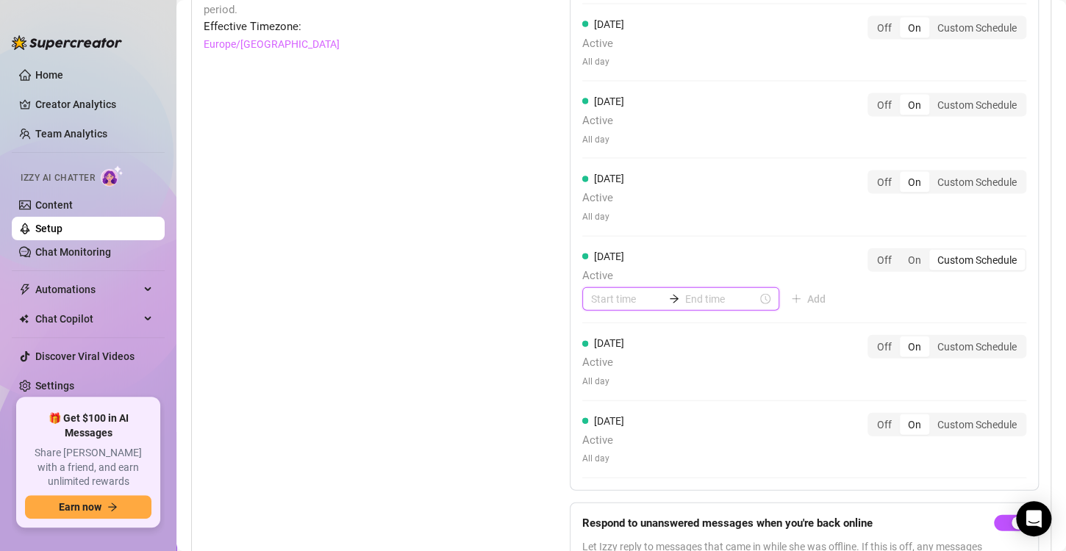
click at [591, 292] on input at bounding box center [627, 299] width 72 height 16
click at [604, 444] on div "08" at bounding box center [597, 446] width 35 height 21
type input "08:00"
click at [697, 302] on input at bounding box center [721, 299] width 72 height 16
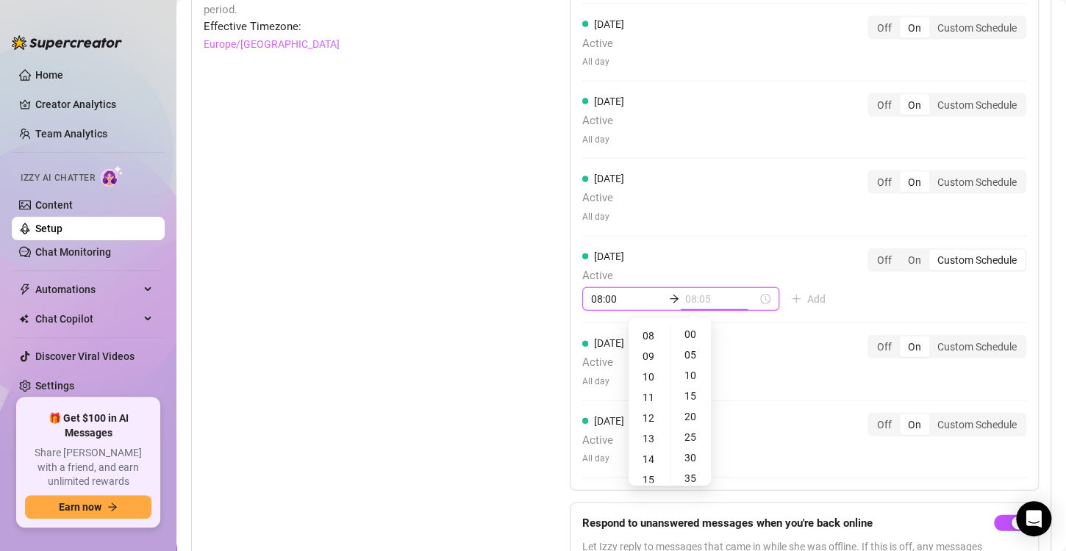
type input "08:10"
click at [651, 415] on div "15" at bounding box center [649, 415] width 35 height 21
type input "15:00"
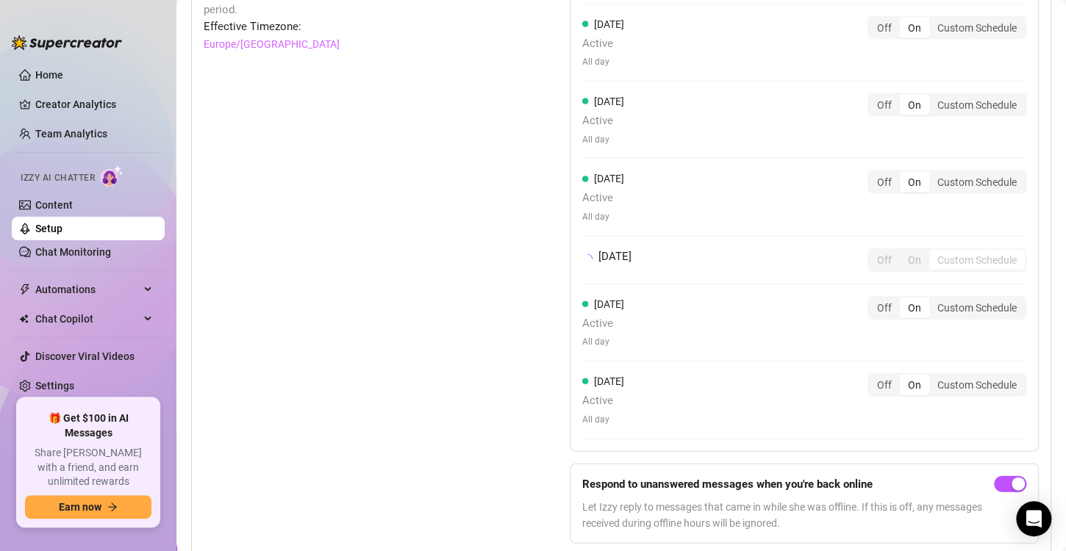
click at [796, 410] on div "[DATE] Active All day Off On Custom Schedule" at bounding box center [804, 400] width 444 height 53
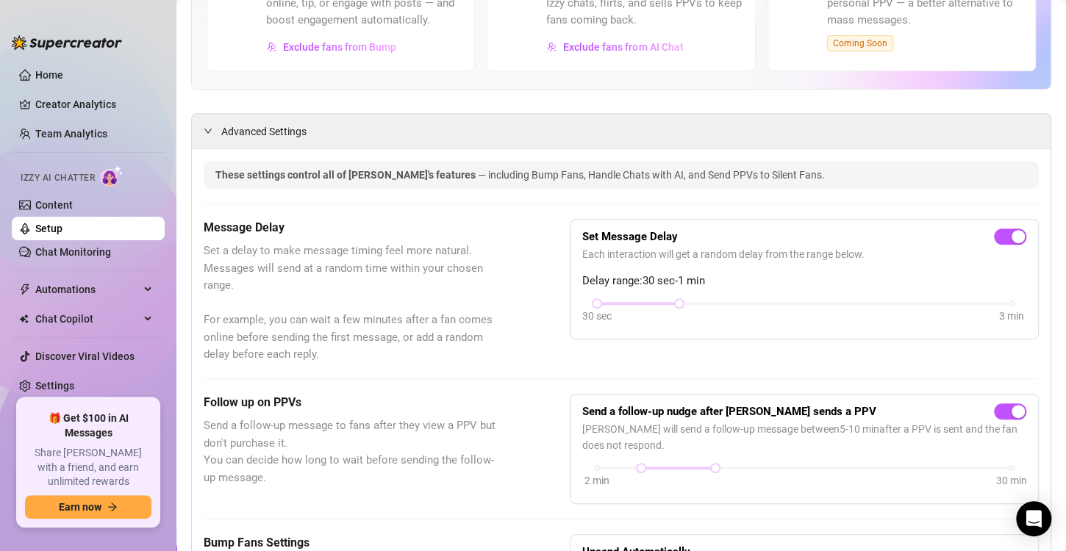
scroll to position [0, 0]
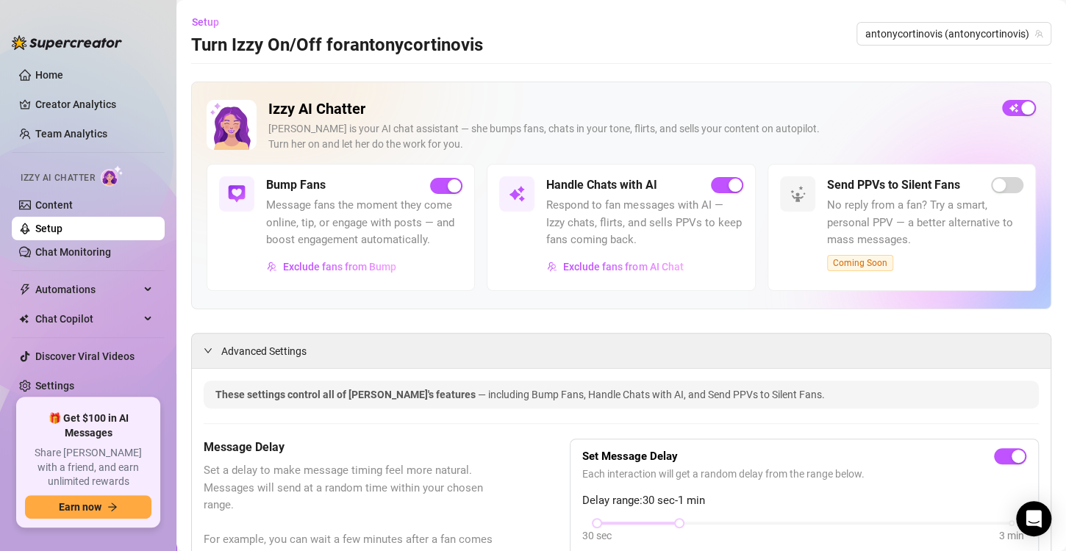
click at [62, 232] on link "Setup" at bounding box center [48, 229] width 27 height 12
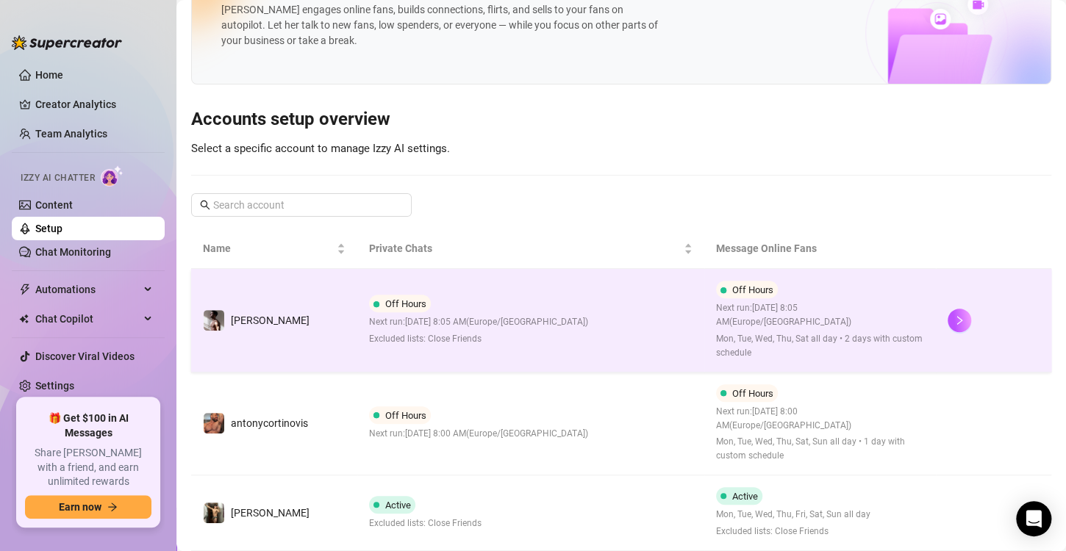
scroll to position [154, 0]
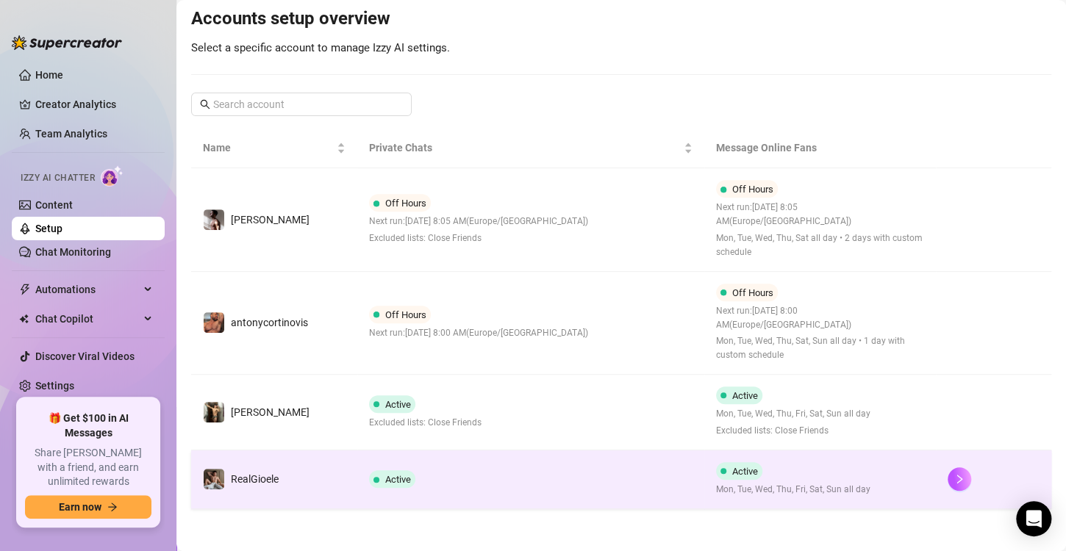
click at [552, 490] on td "Active" at bounding box center [530, 480] width 347 height 59
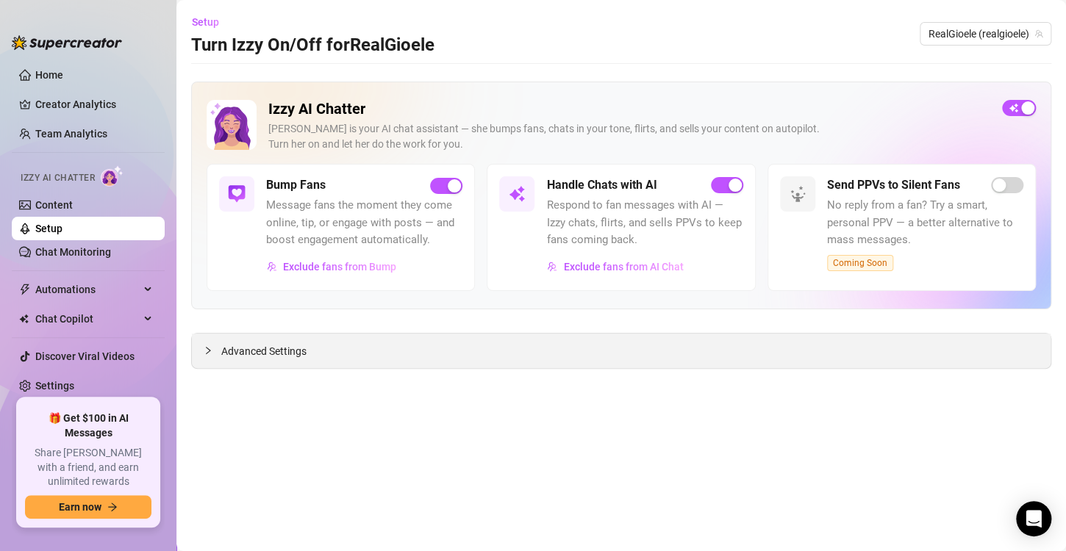
click at [527, 351] on div "Advanced Settings" at bounding box center [621, 351] width 859 height 35
click at [282, 349] on span "Advanced Settings" at bounding box center [263, 351] width 85 height 16
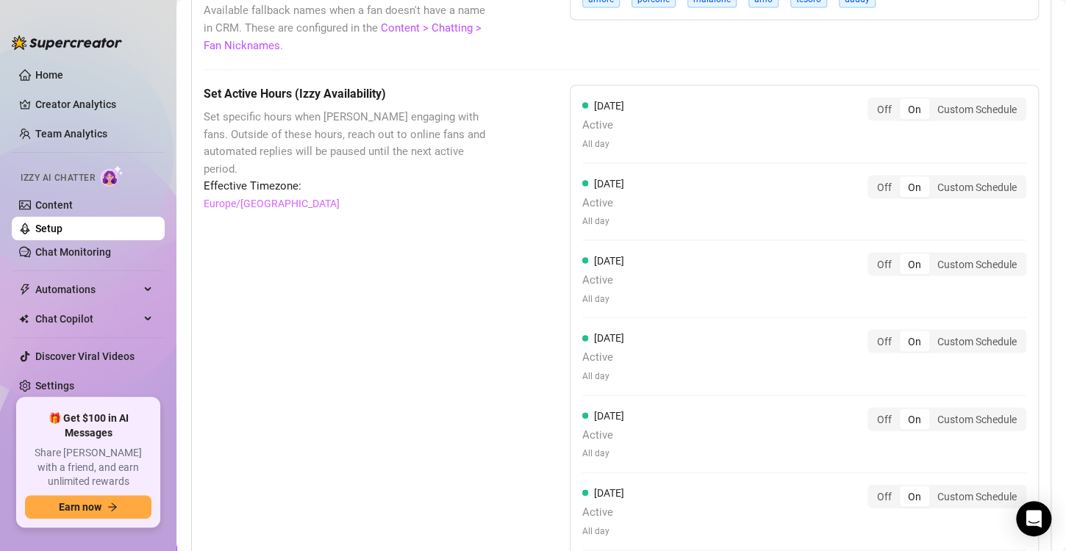
scroll to position [1309, 0]
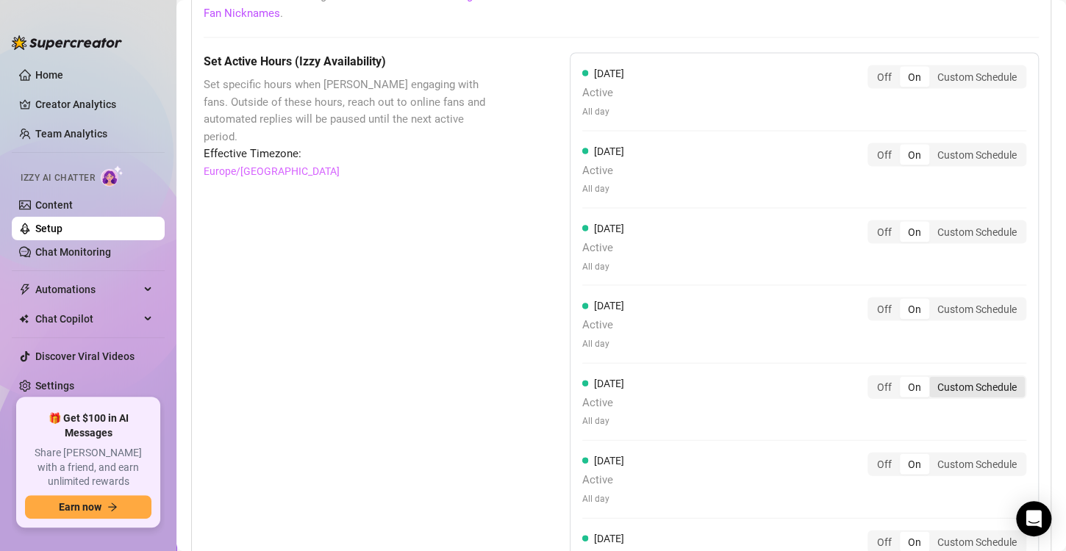
click at [986, 385] on div "Custom Schedule" at bounding box center [977, 386] width 96 height 21
click at [933, 379] on input "Custom Schedule" at bounding box center [933, 379] width 0 height 0
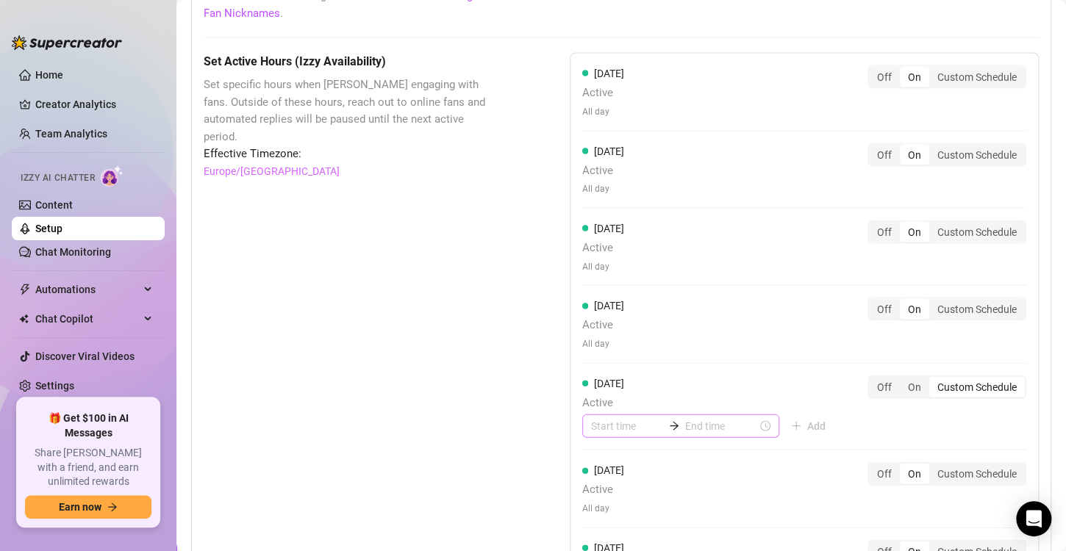
click at [619, 432] on div at bounding box center [680, 426] width 197 height 24
click at [599, 365] on div "08" at bounding box center [597, 363] width 35 height 21
type input "08:00"
click at [720, 382] on div "[DATE] Active 08:00 Add" at bounding box center [709, 406] width 255 height 63
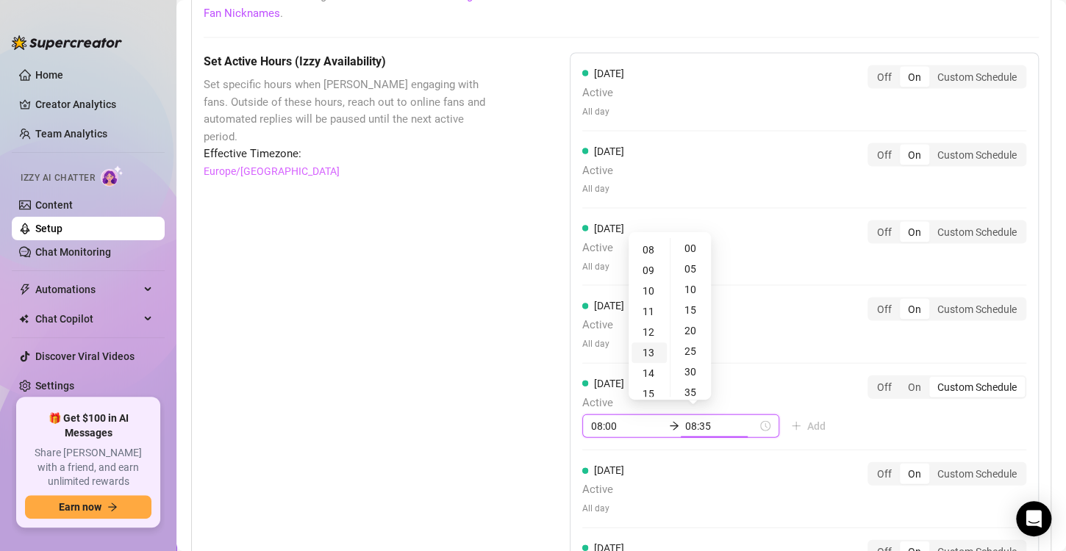
type input "08:30"
click at [649, 394] on div "15" at bounding box center [649, 394] width 35 height 21
click at [645, 253] on div "15" at bounding box center [649, 250] width 35 height 21
type input "15:00"
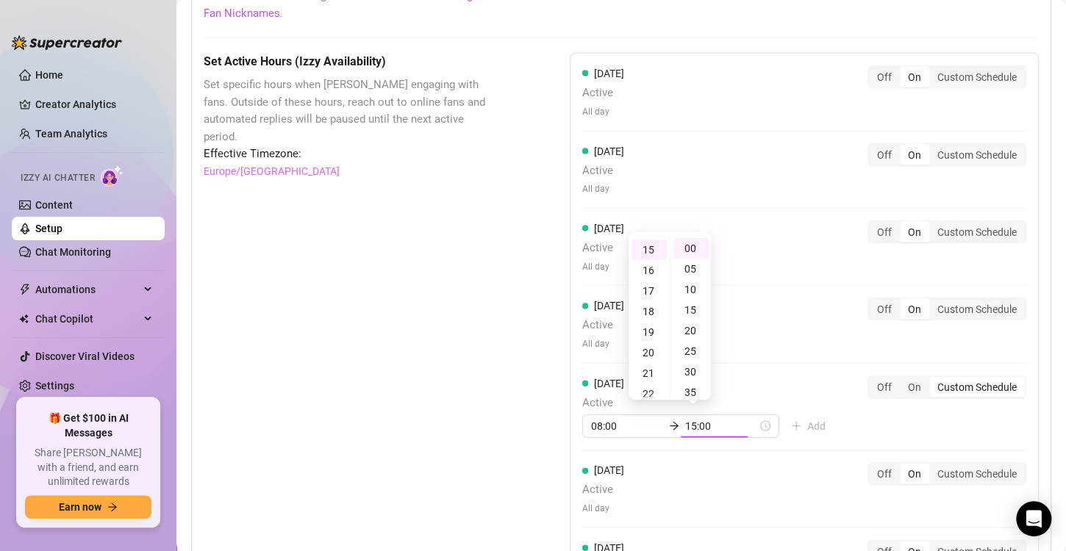
click at [771, 365] on div "[DATE] Active All day Off On Custom Schedule [DATE] Active All day Off On Custo…" at bounding box center [804, 334] width 469 height 565
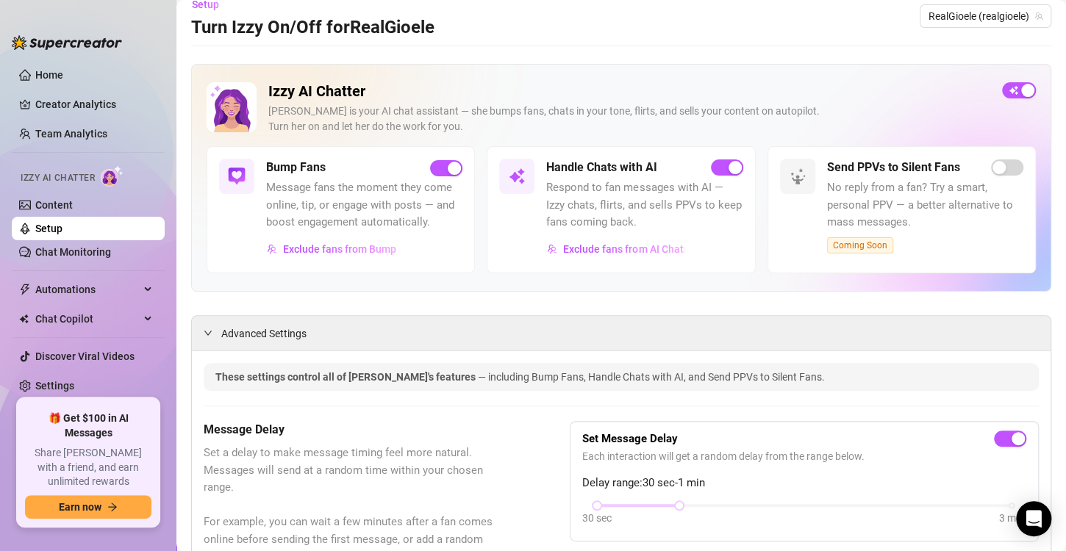
scroll to position [0, 0]
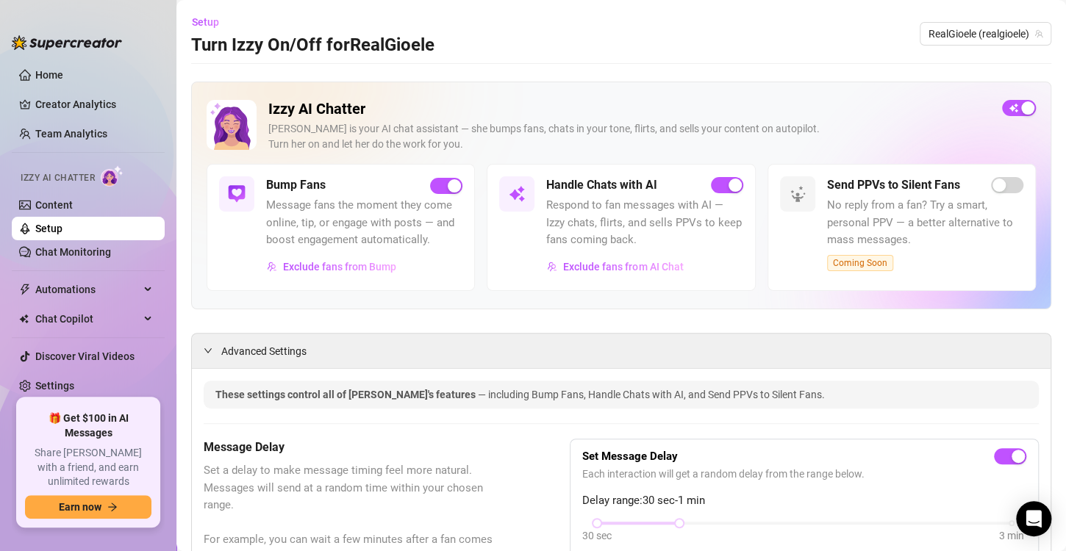
click at [62, 229] on link "Setup" at bounding box center [48, 229] width 27 height 12
